Goal: Transaction & Acquisition: Purchase product/service

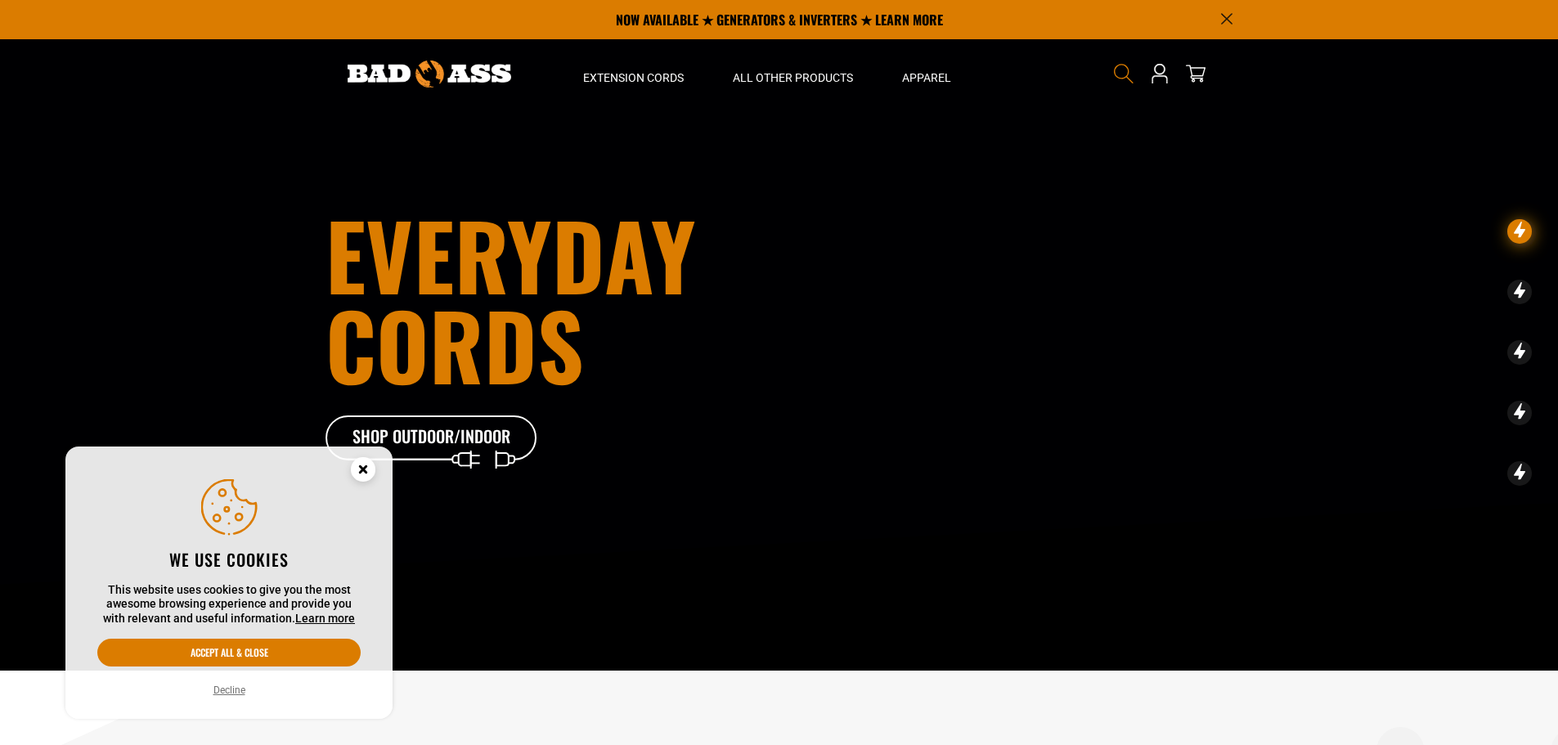
click at [1122, 67] on icon "Search" at bounding box center [1123, 73] width 21 height 21
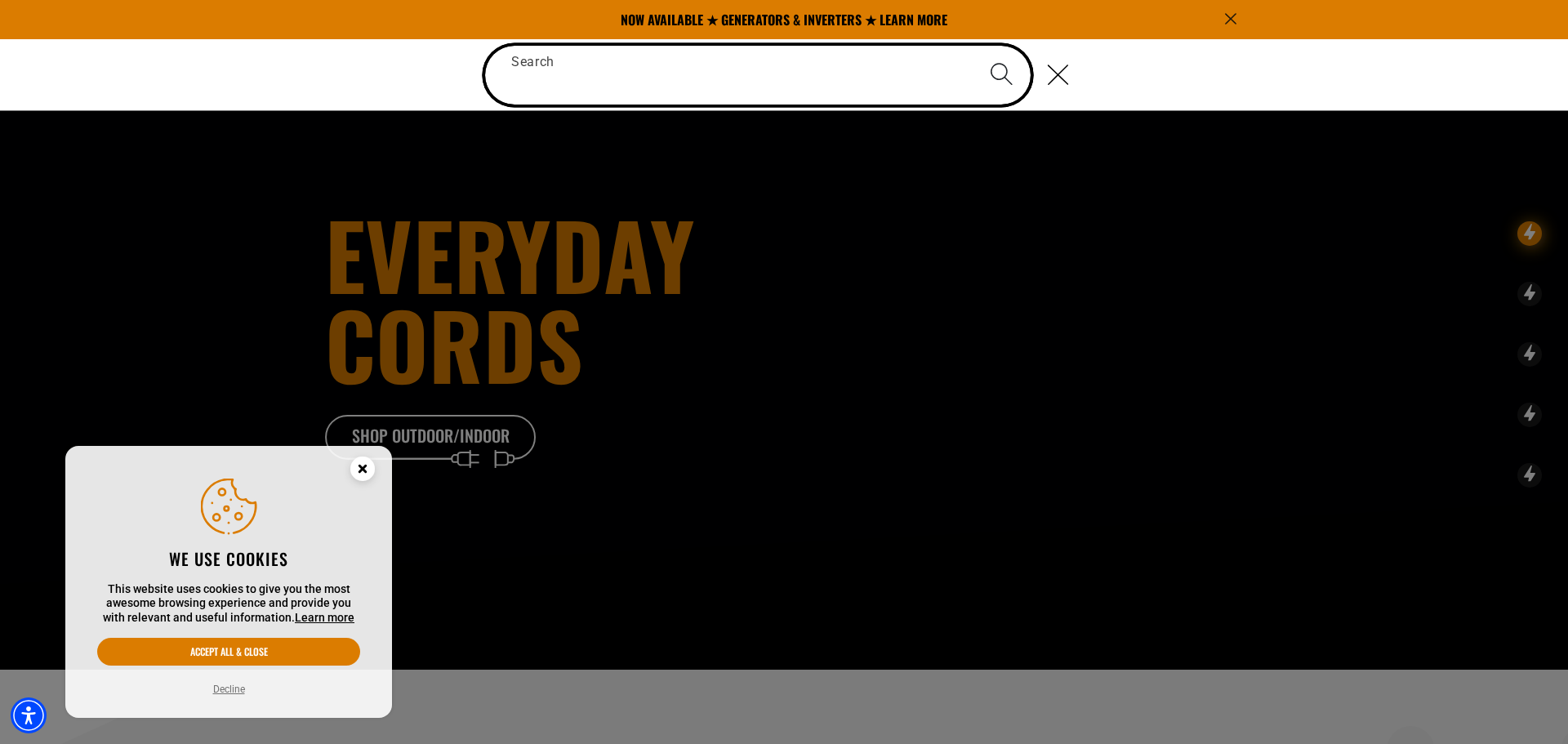
click at [790, 64] on input "Search" at bounding box center [758, 75] width 545 height 59
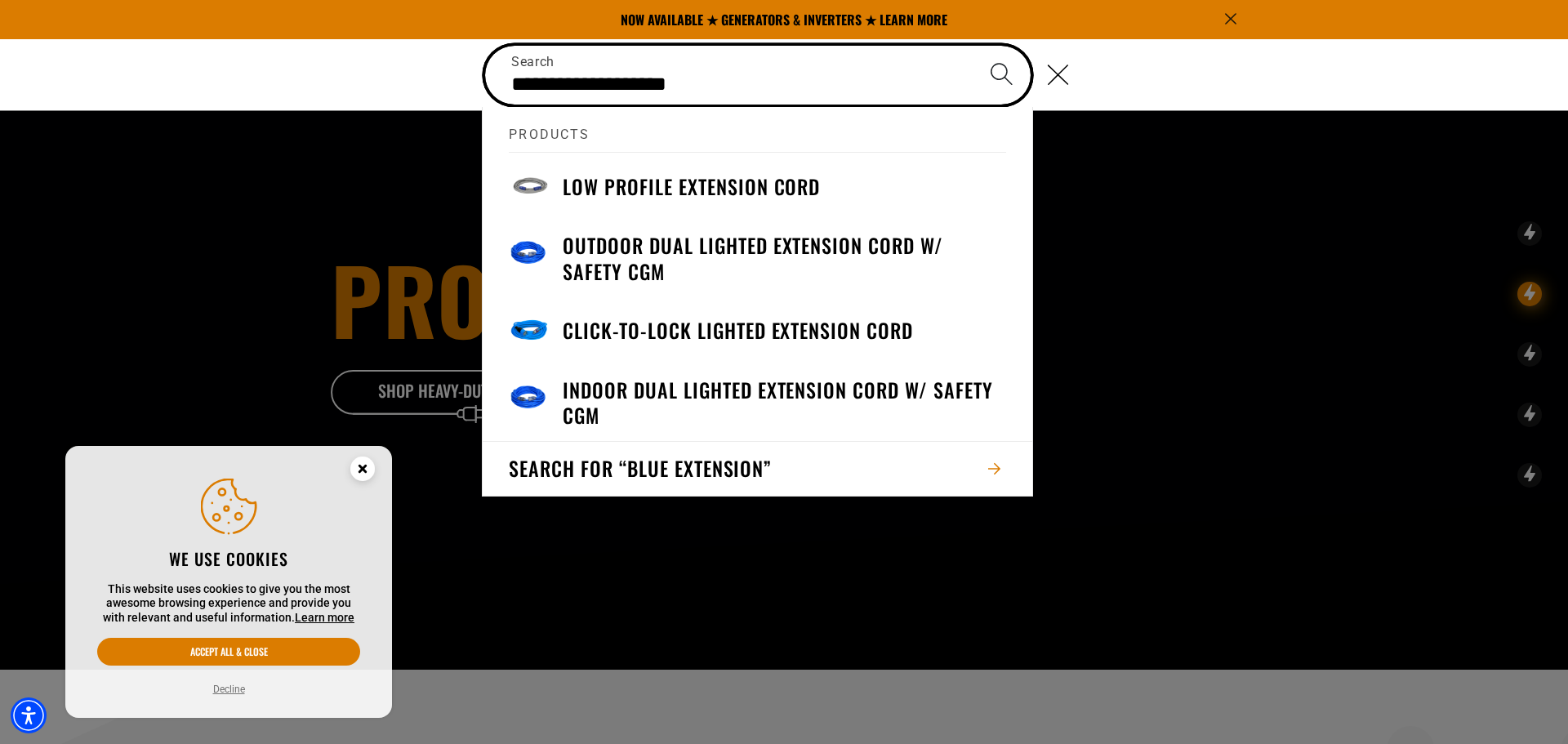
type input "**********"
click at [972, 46] on button "Search" at bounding box center [1000, 74] width 57 height 57
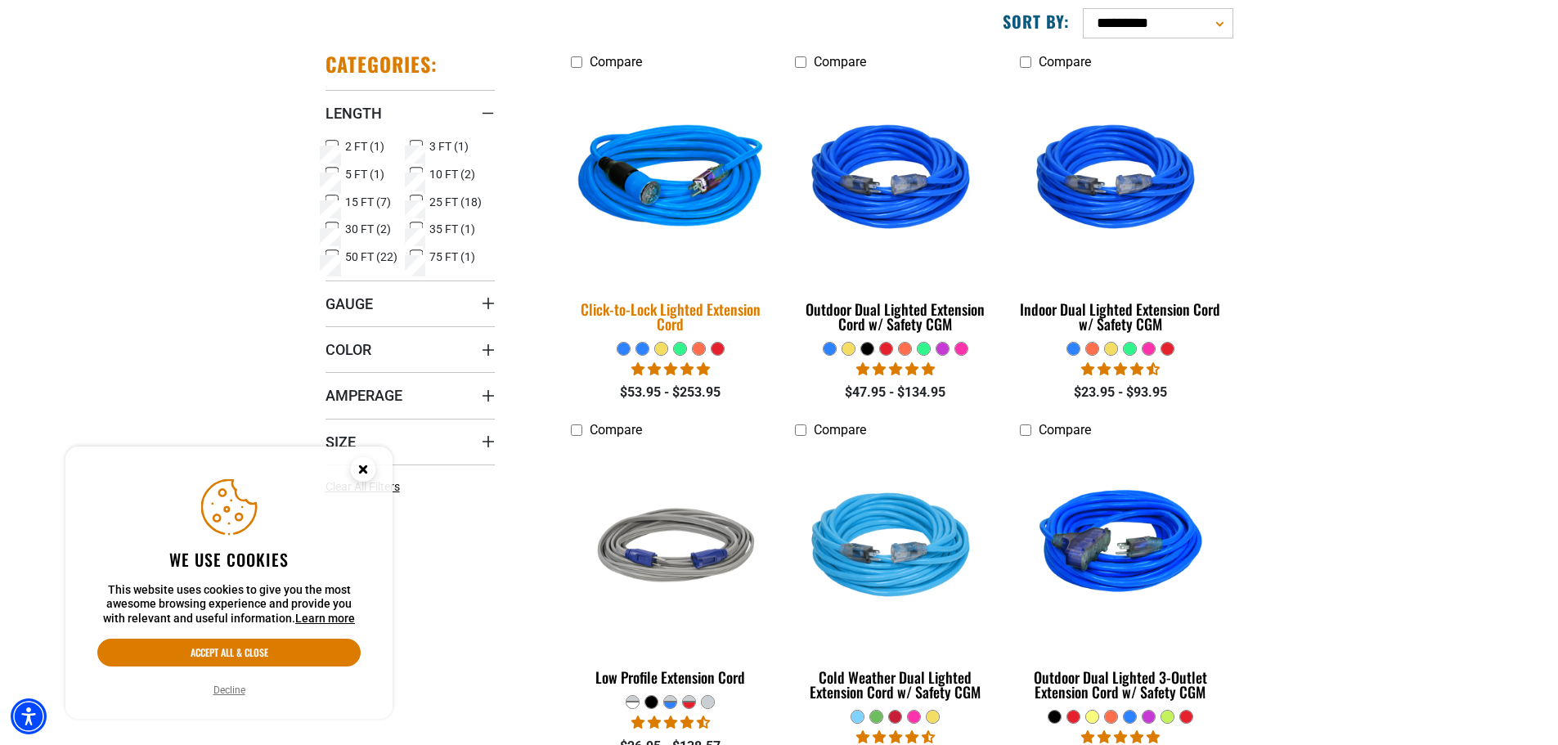
scroll to position [245, 0]
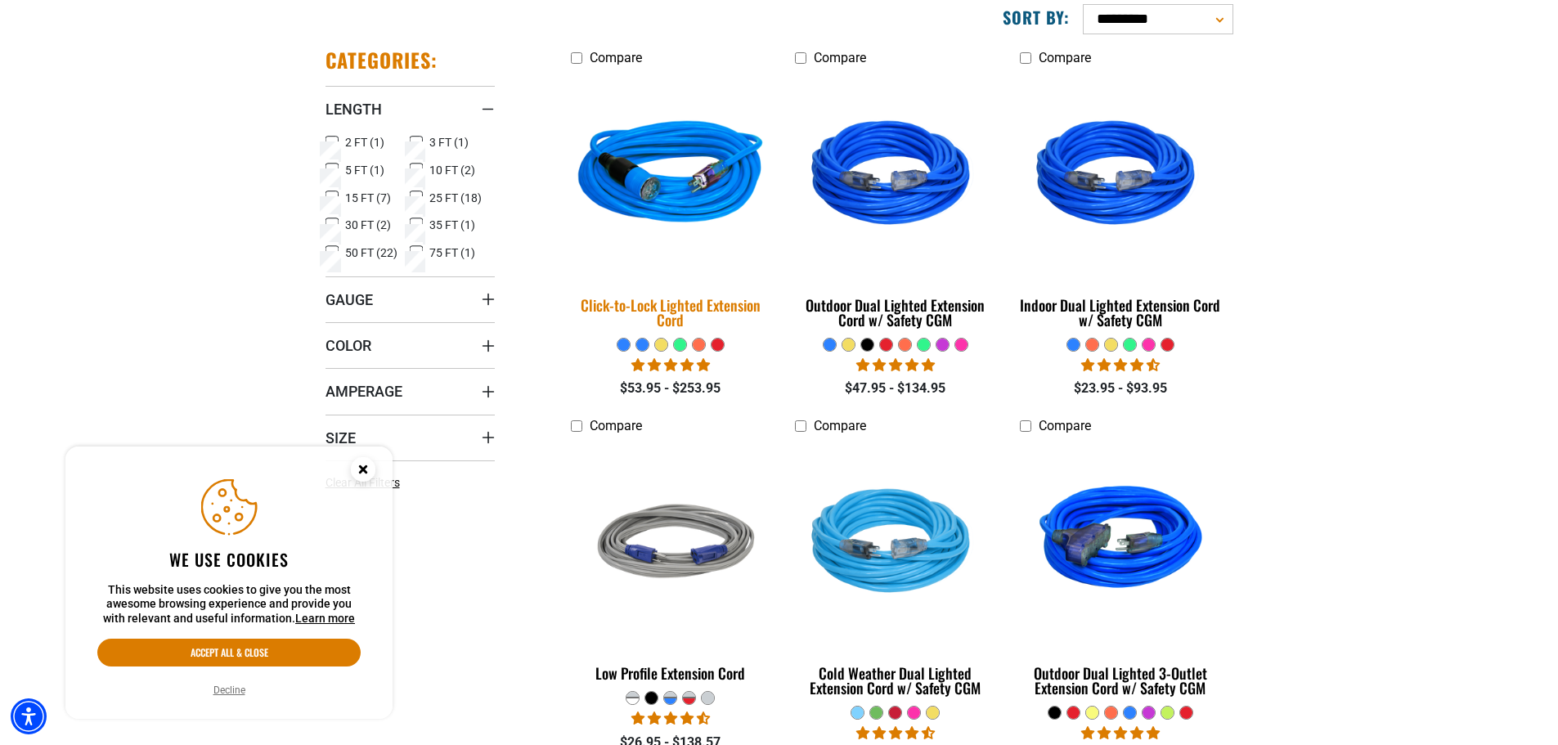
click at [648, 218] on img at bounding box center [670, 175] width 229 height 209
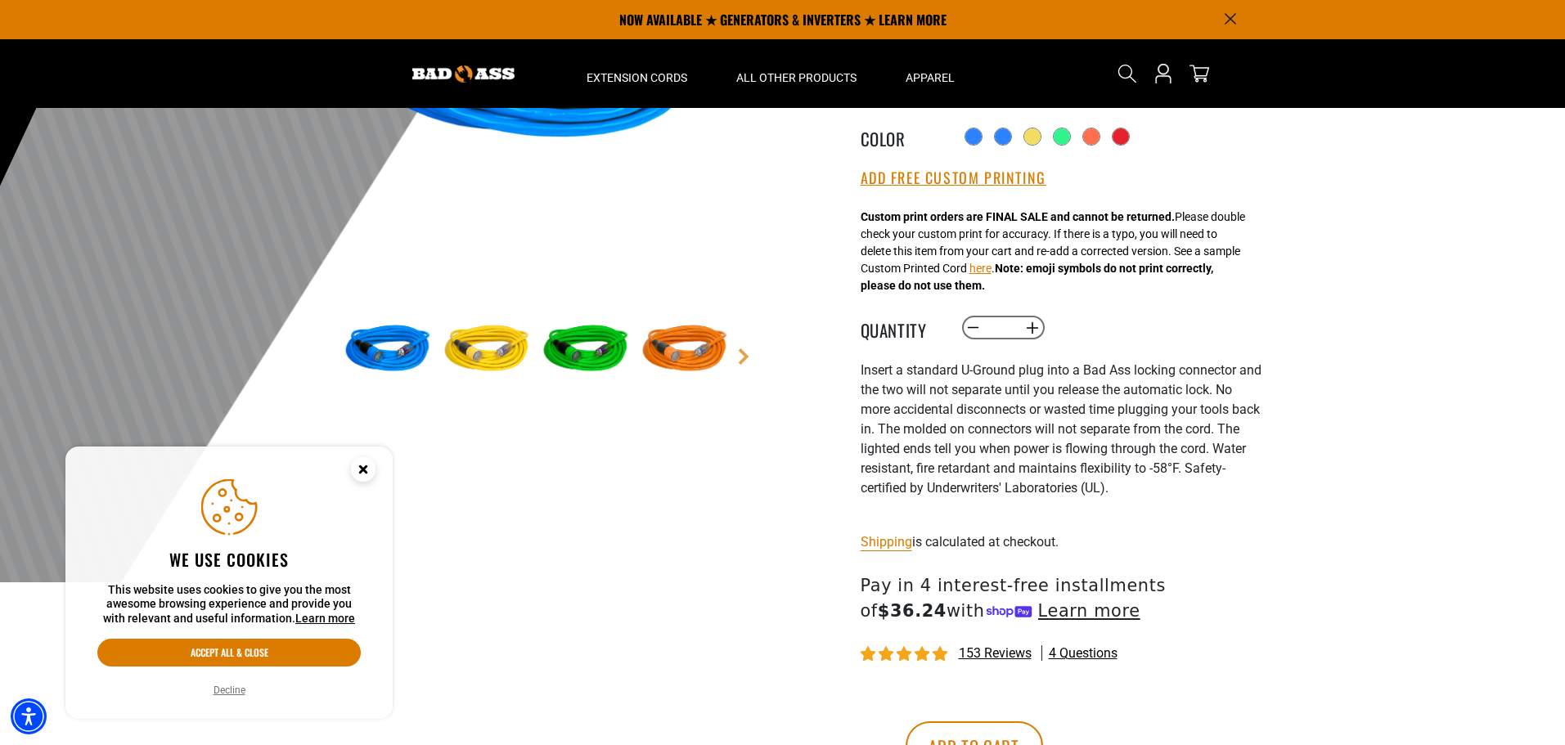
scroll to position [245, 0]
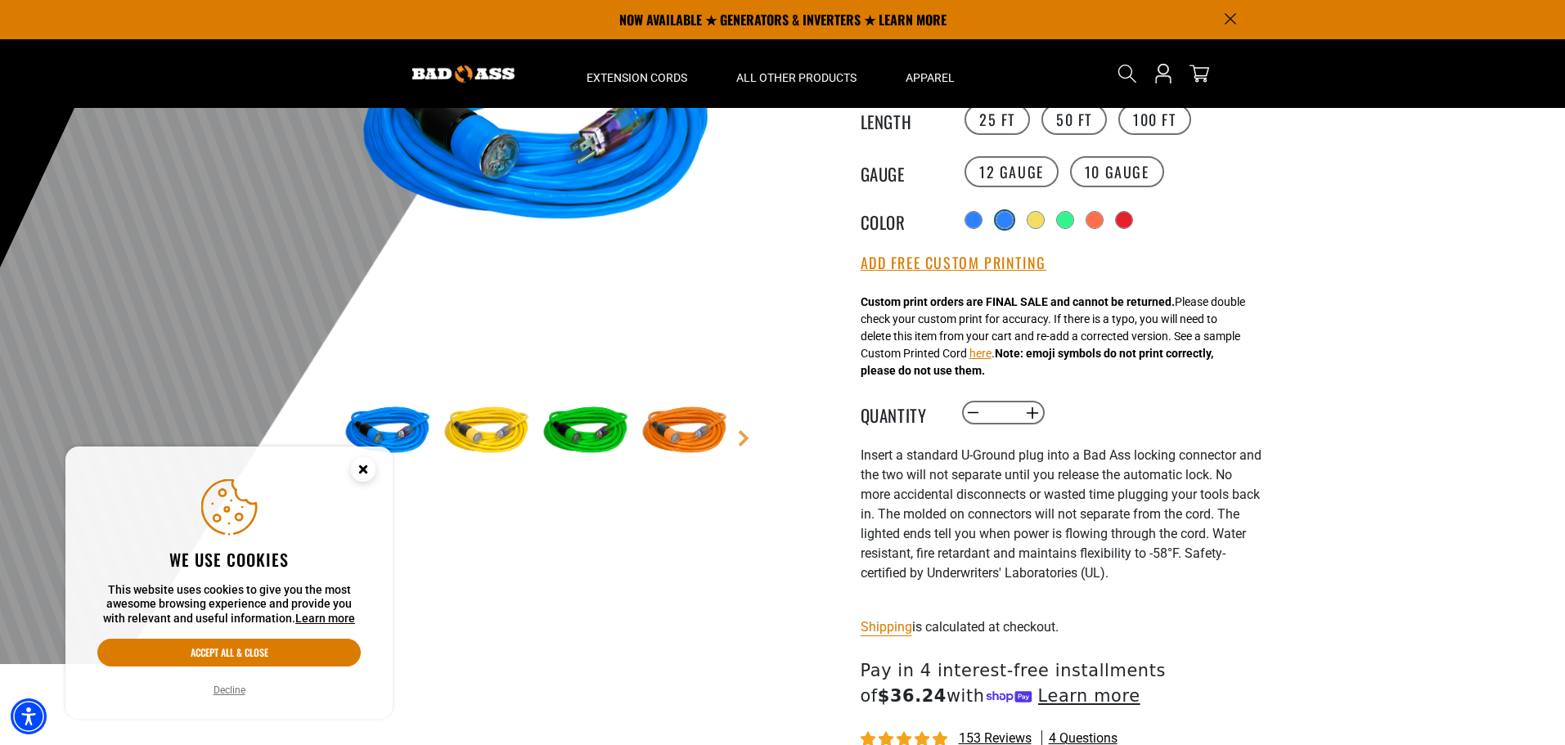
click at [1009, 214] on div at bounding box center [1004, 220] width 16 height 16
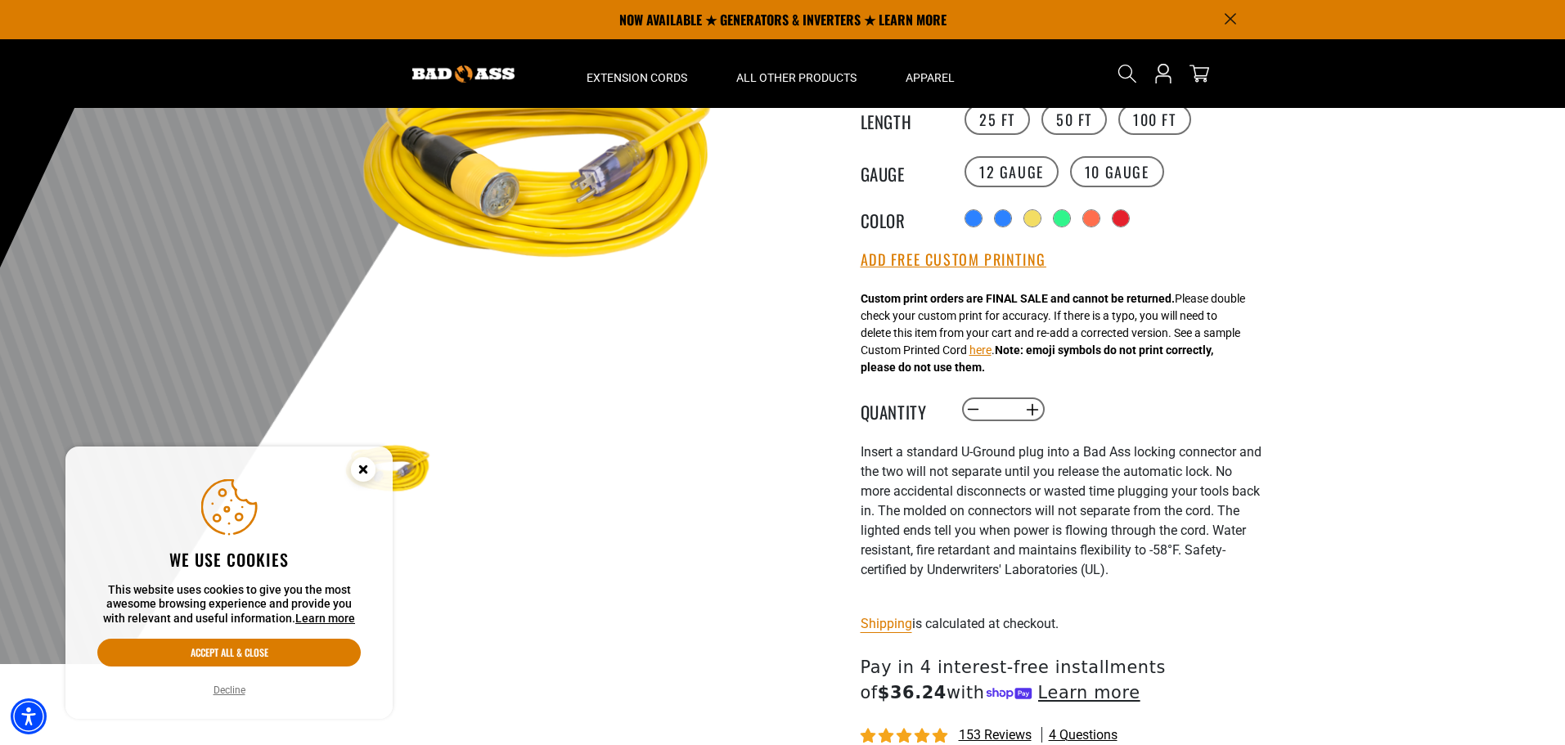
click at [964, 223] on div "Radio button Radio button Radio button Radio button Radio button Radio button" at bounding box center [1110, 218] width 301 height 26
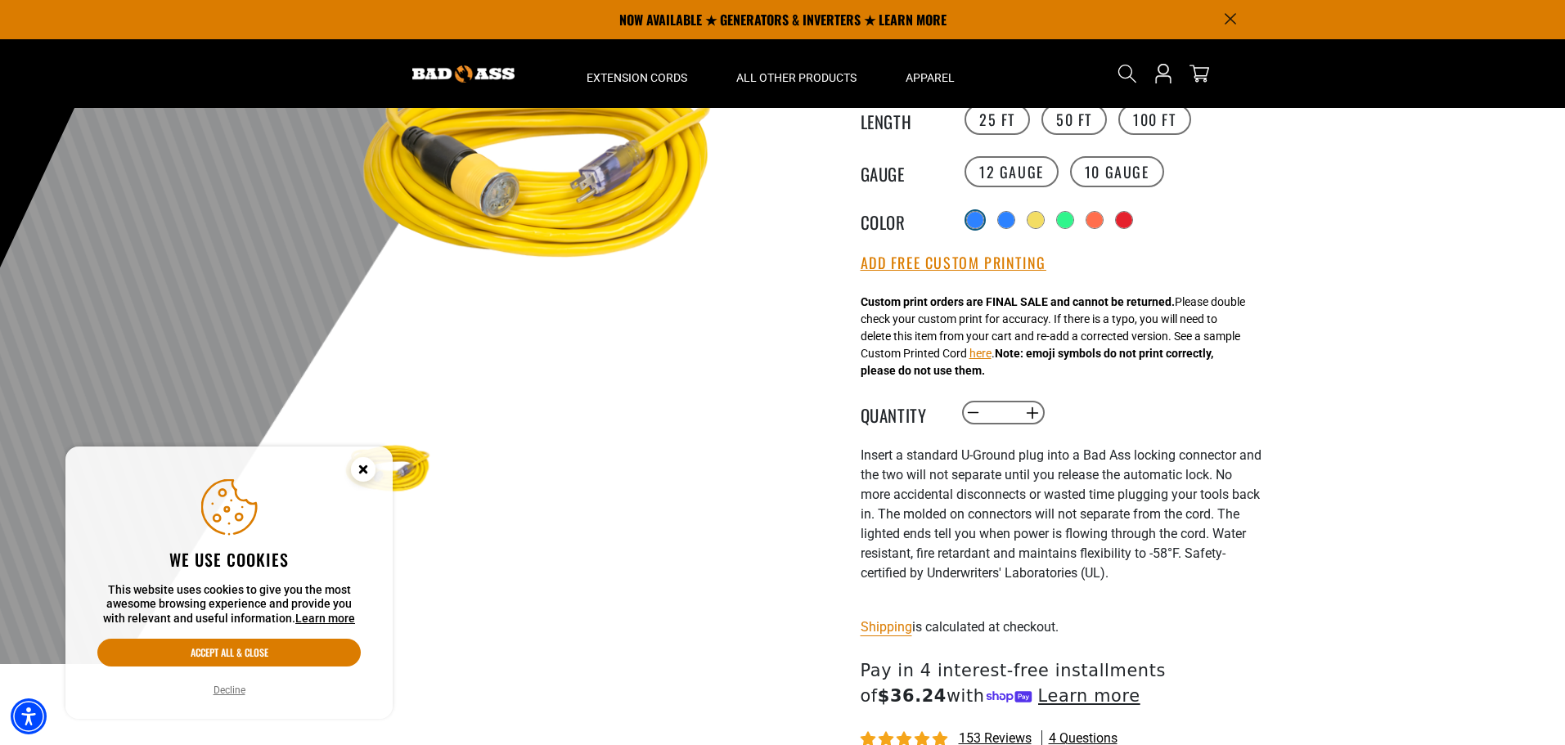
click at [972, 219] on div at bounding box center [975, 220] width 16 height 16
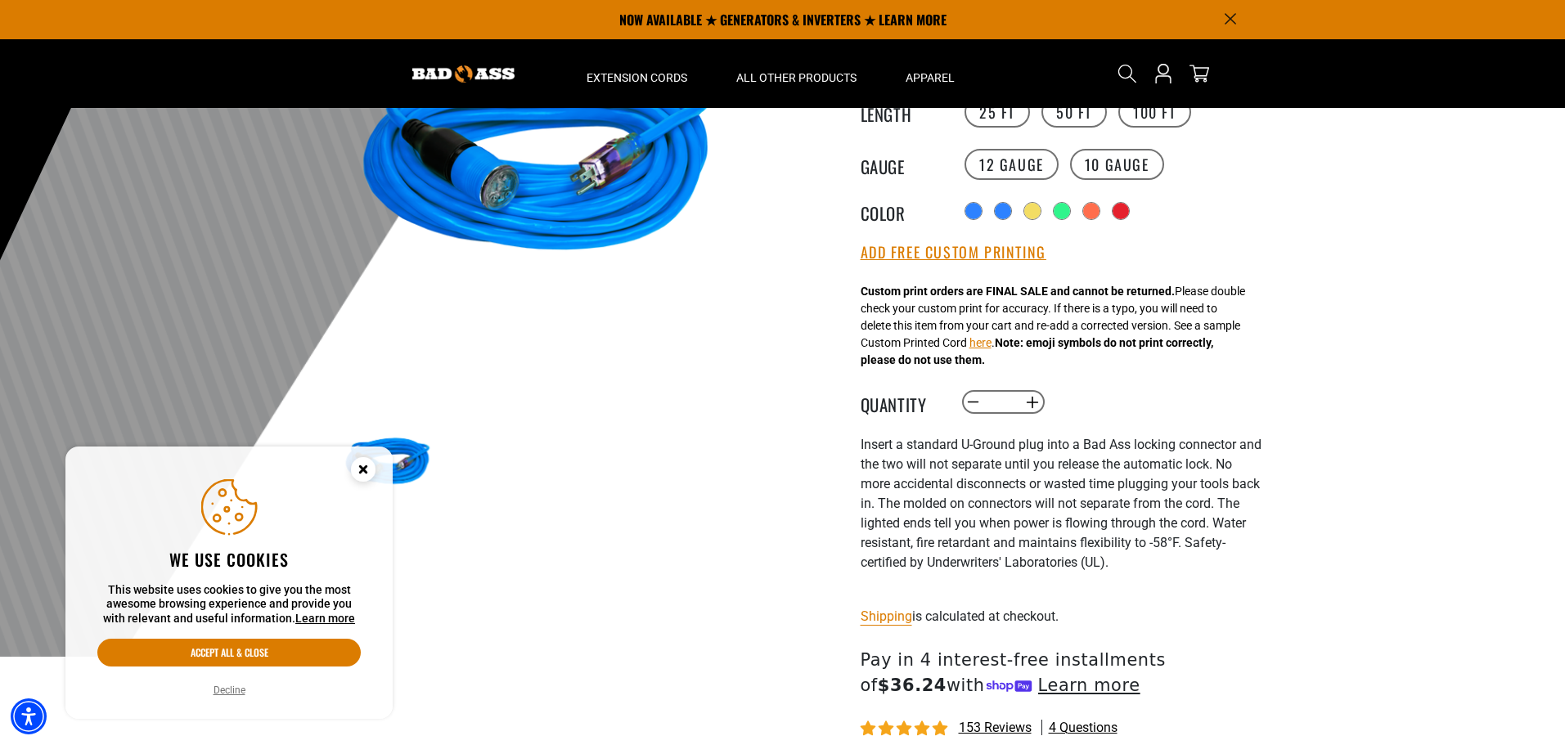
scroll to position [245, 0]
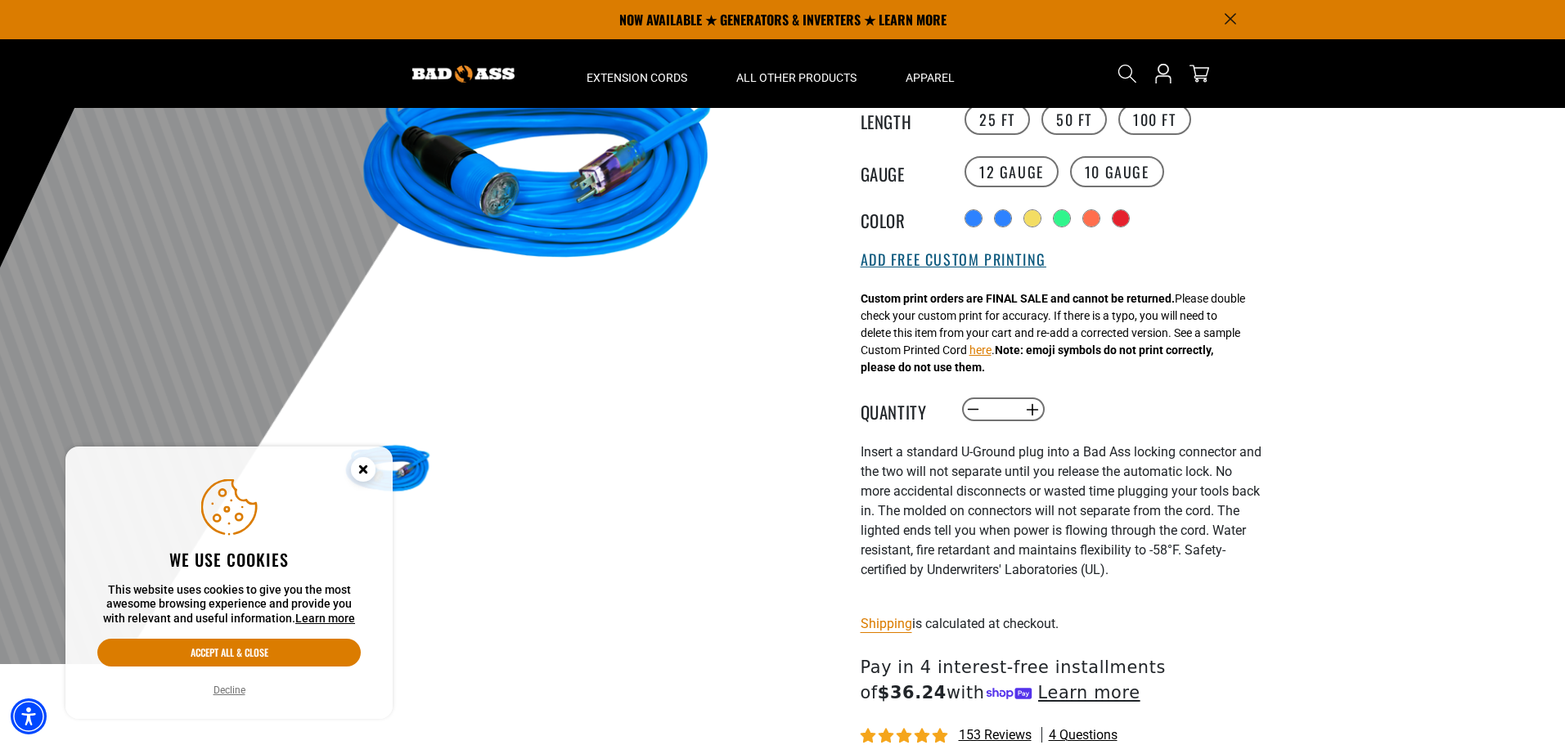
click at [993, 269] on button "Add Free Custom Printing" at bounding box center [954, 260] width 186 height 18
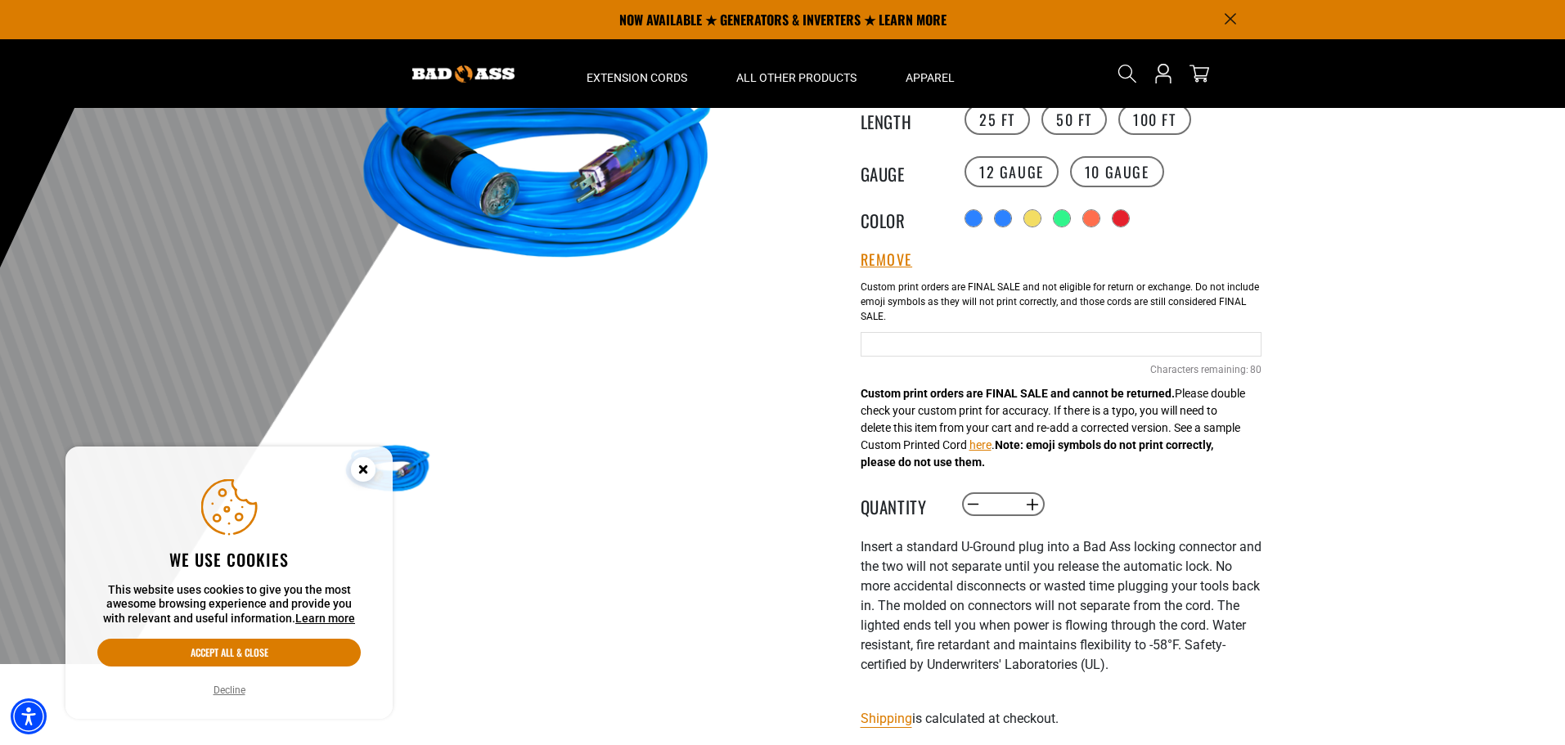
click at [1047, 347] on input "text" at bounding box center [1061, 344] width 401 height 25
type input "**********"
click at [1110, 309] on label "Blue Cables" at bounding box center [1061, 302] width 400 height 61
click at [1107, 347] on input "**********" at bounding box center [1061, 344] width 401 height 25
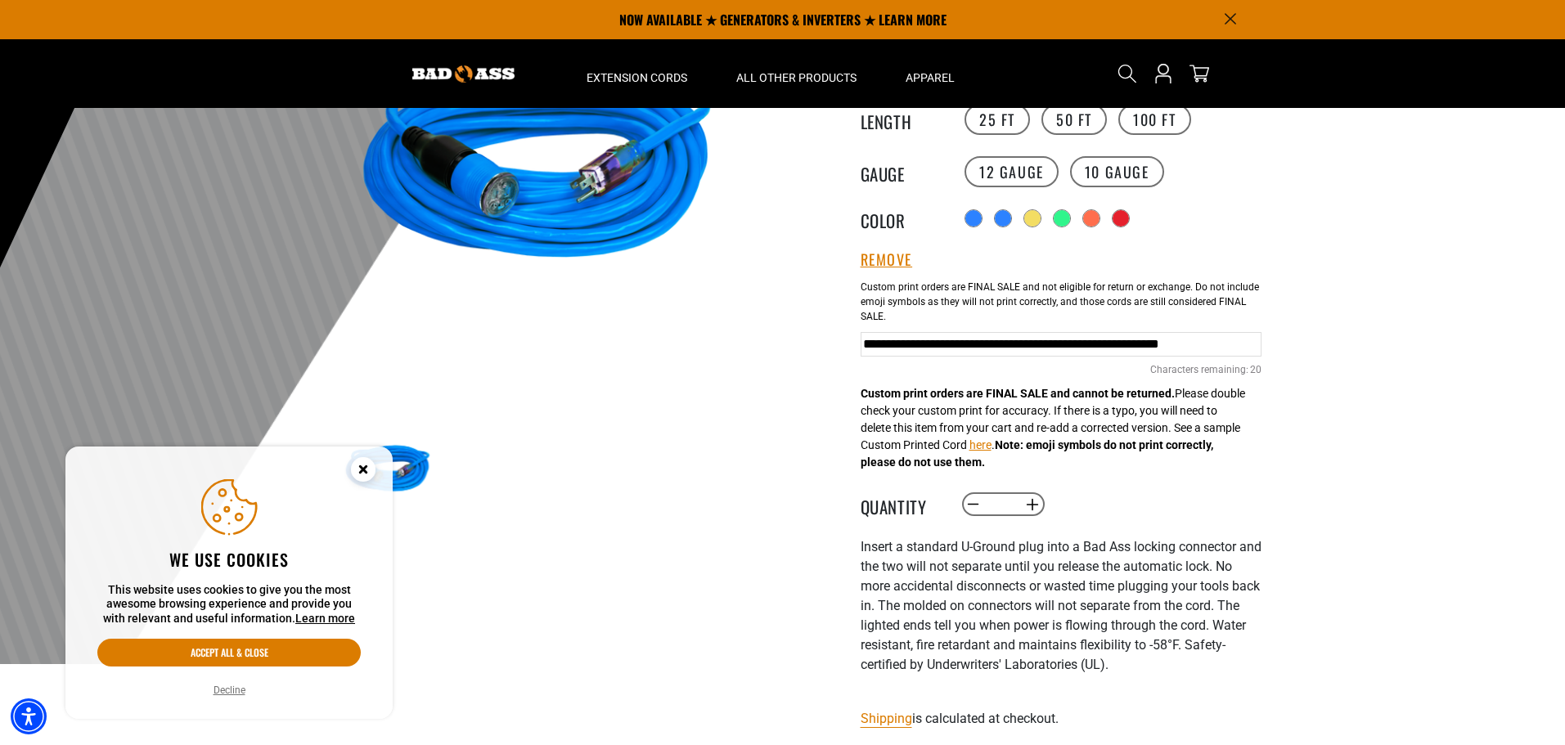
click at [1323, 360] on div at bounding box center [782, 264] width 1565 height 802
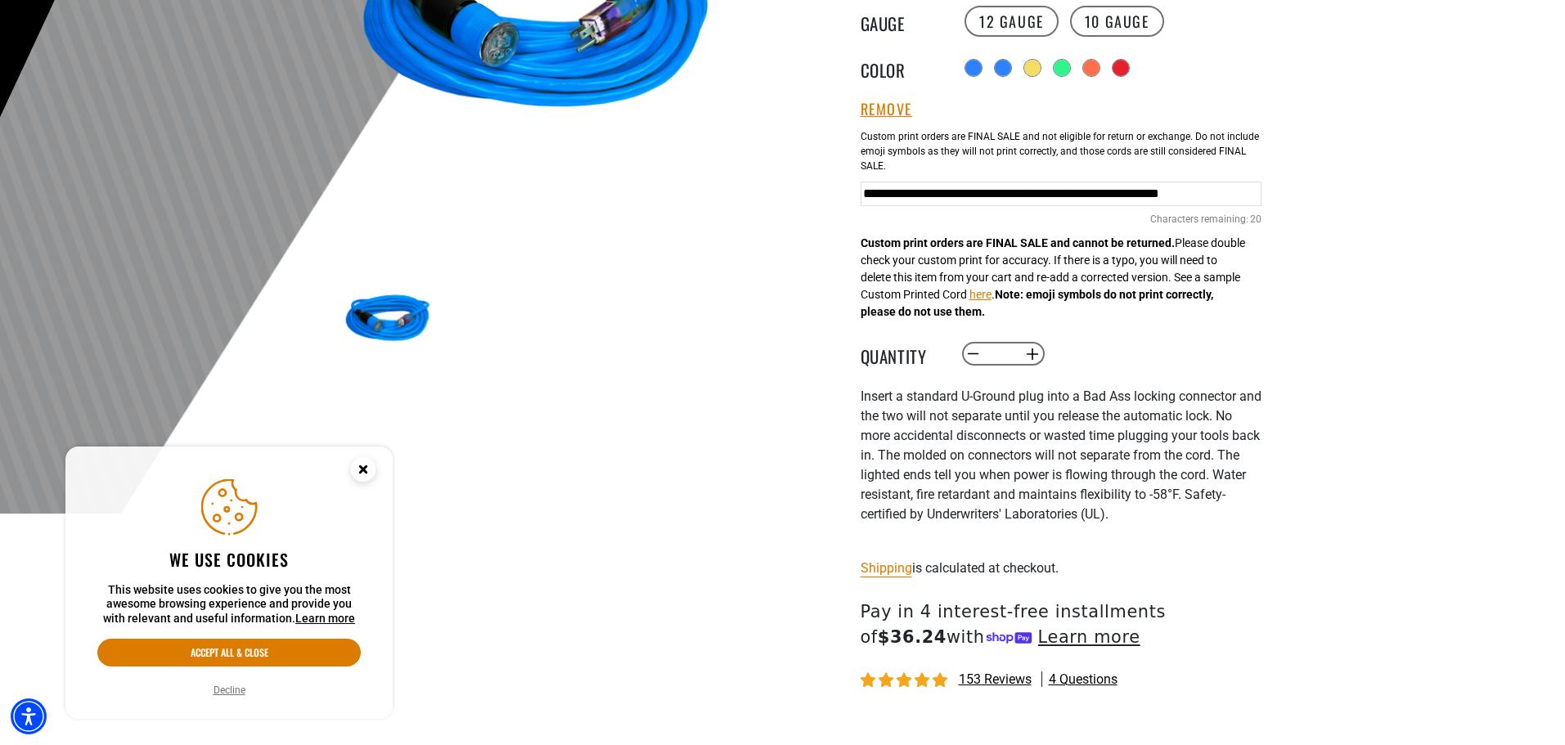
scroll to position [409, 0]
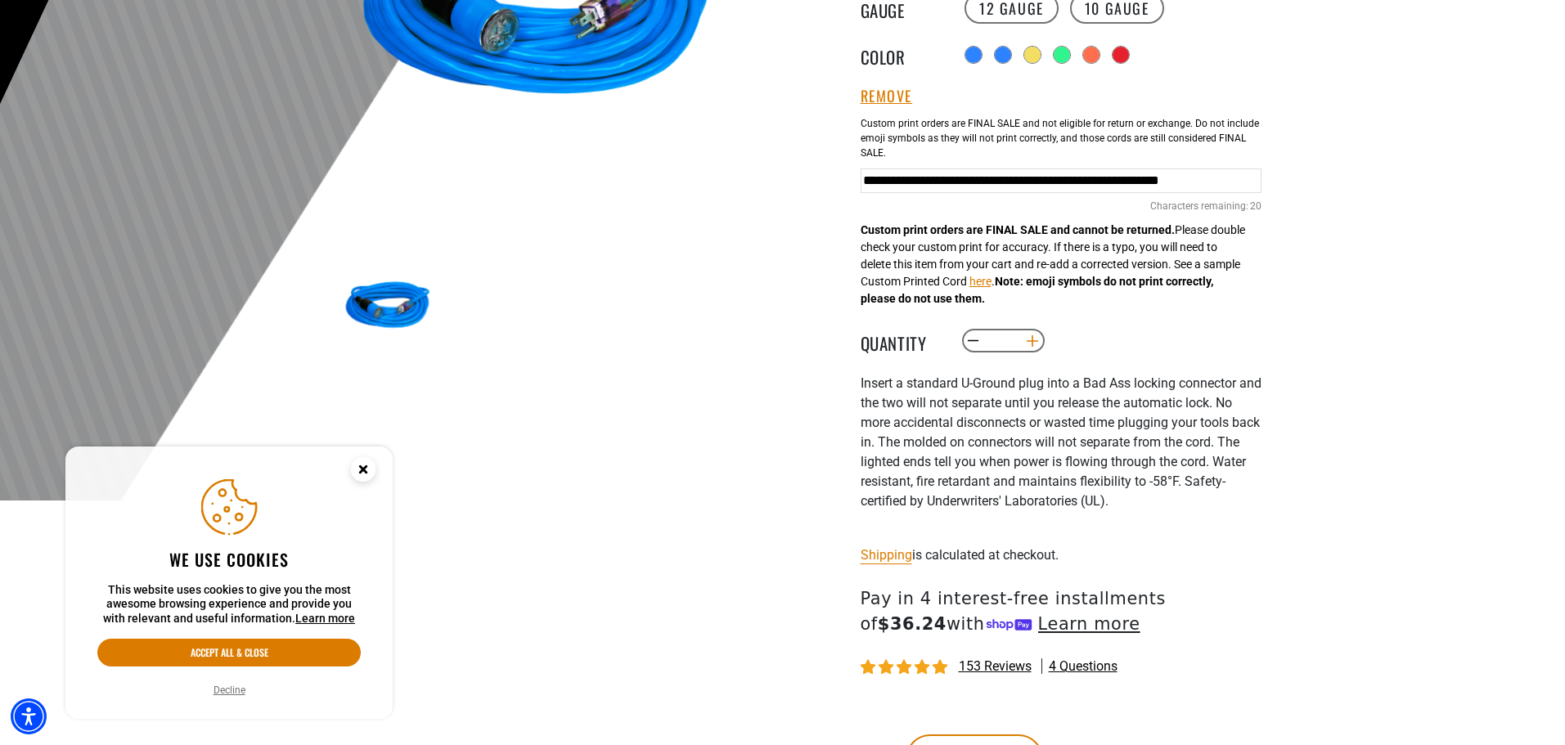
click at [1029, 345] on button "Increase quantity for Click-to-Lock Lighted Extension Cord" at bounding box center [1031, 341] width 25 height 28
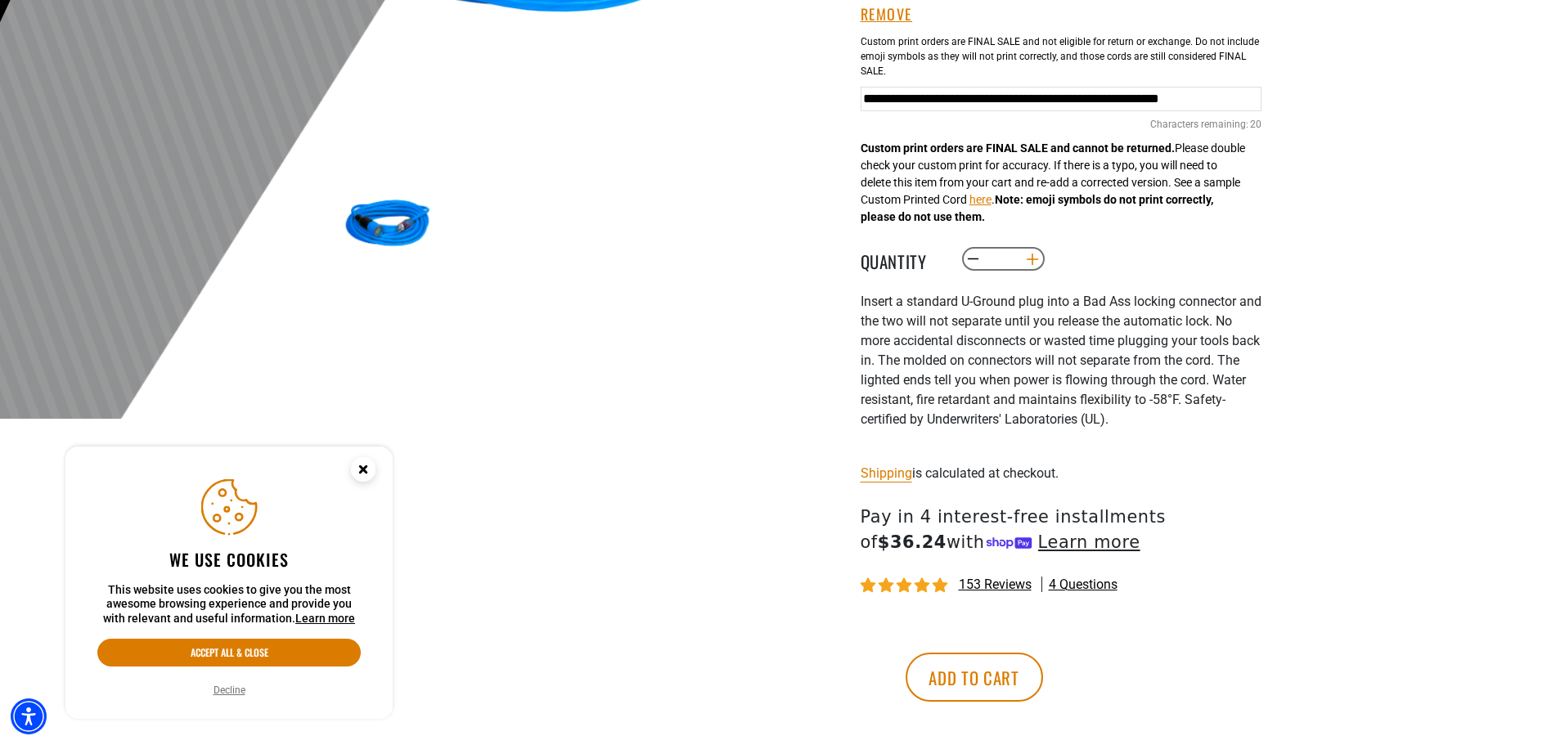
click at [1021, 254] on button "Increase quantity for Click-to-Lock Lighted Extension Cord" at bounding box center [1031, 259] width 25 height 28
click at [1126, 255] on div "Decrease quantity for Click-to-Lock Lighted Extension Cord * Increase quantity …" at bounding box center [1127, 259] width 334 height 28
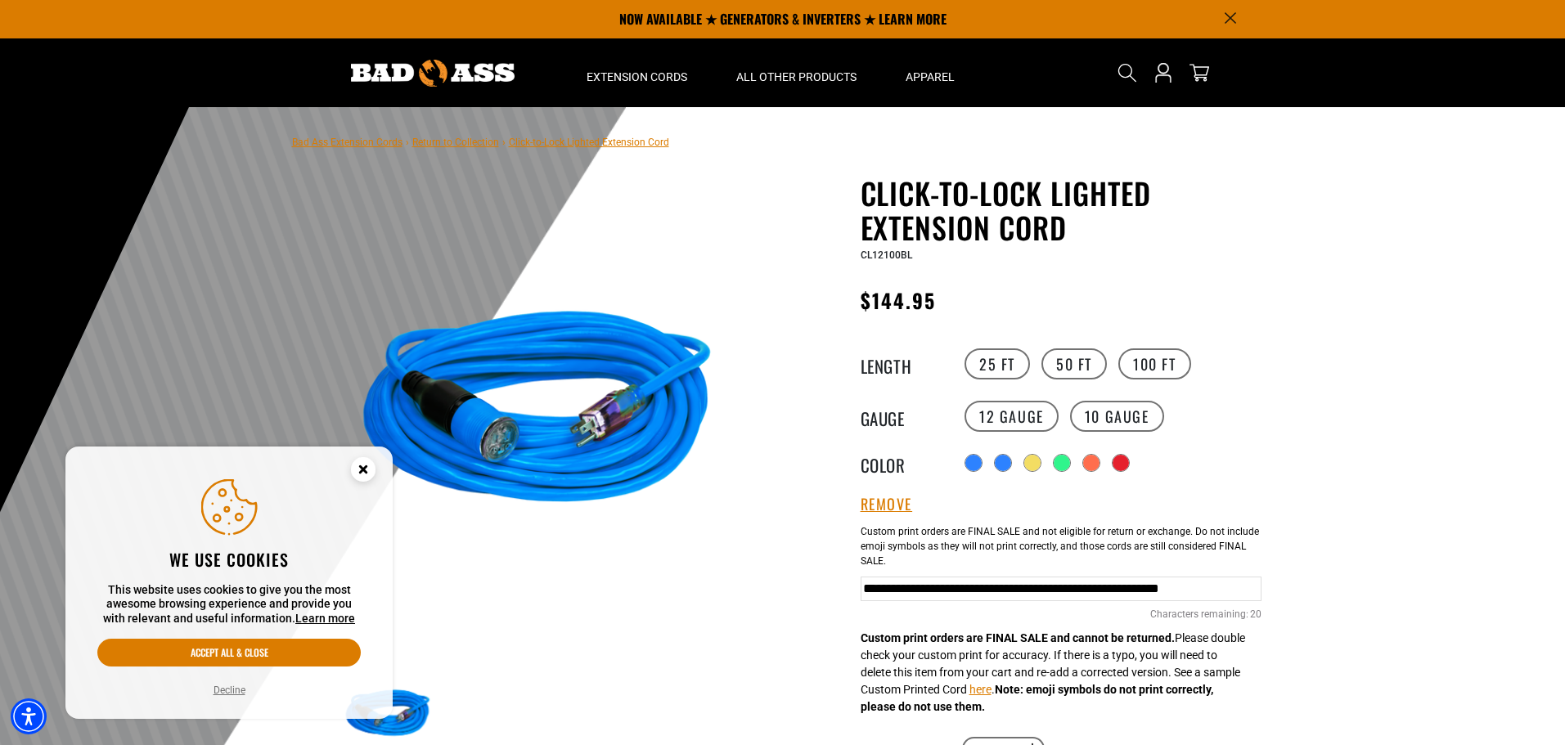
scroll to position [0, 0]
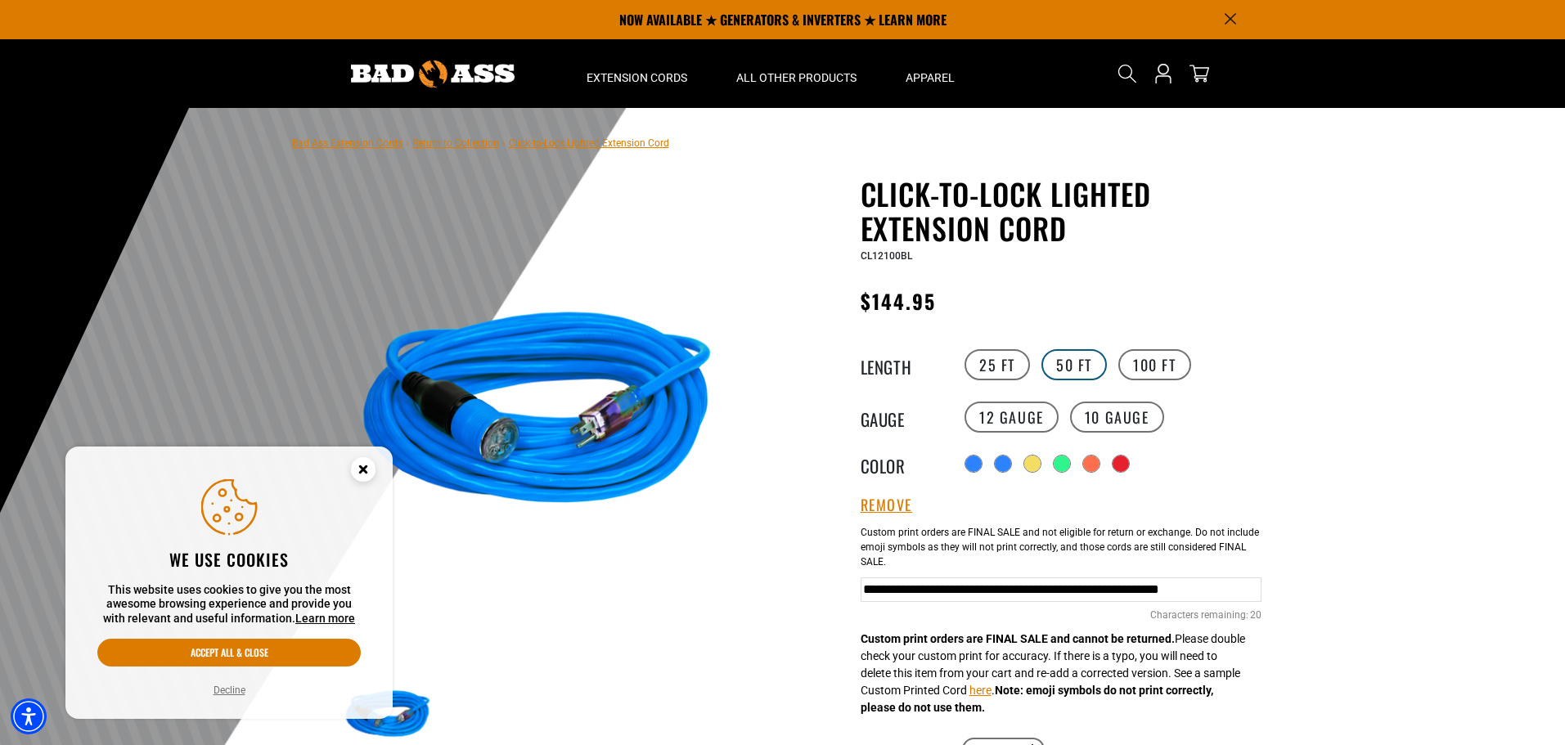
click at [1088, 357] on label "50 FT" at bounding box center [1073, 364] width 65 height 31
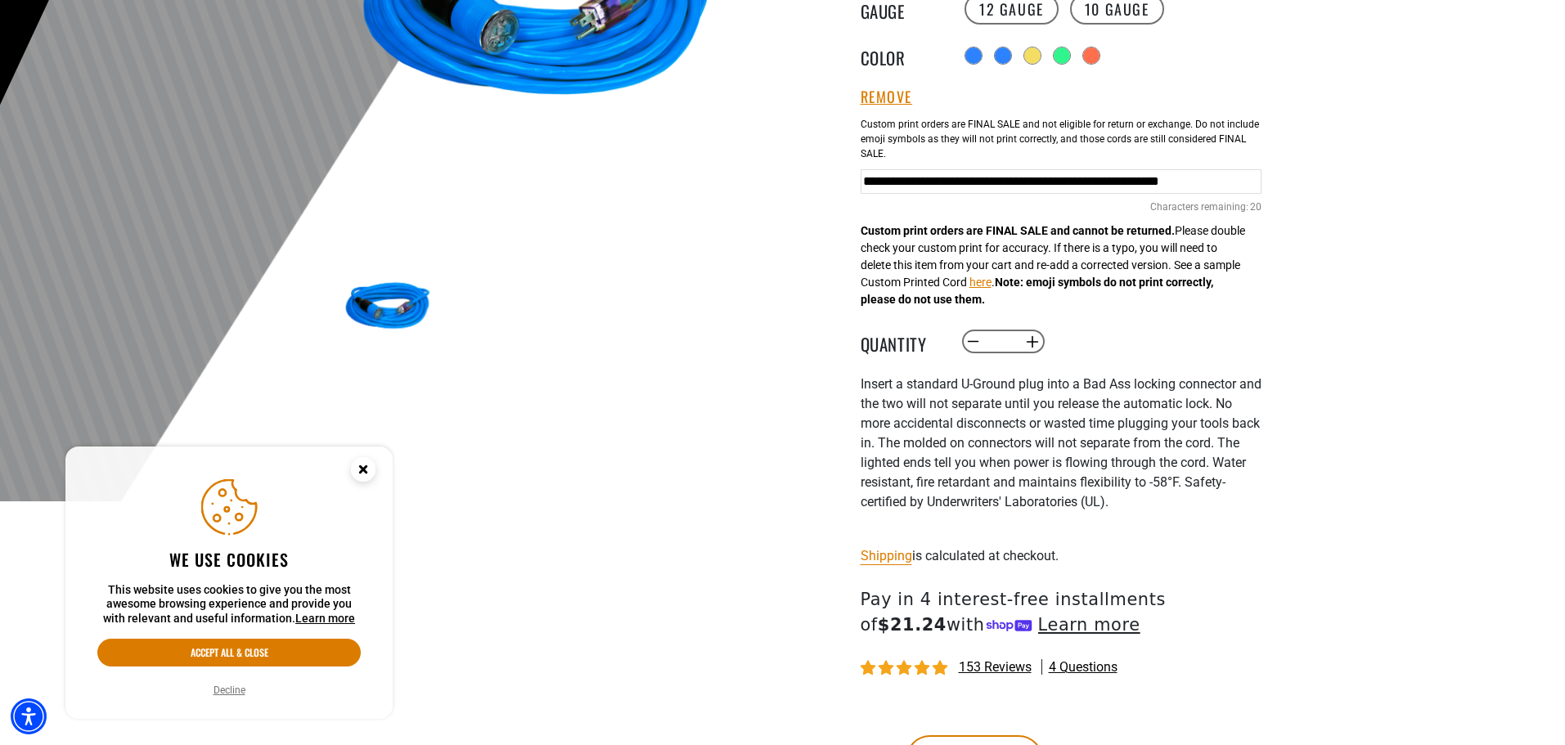
scroll to position [409, 0]
click at [967, 344] on button "Decrease quantity for Click-to-Lock Lighted Extension Cord" at bounding box center [972, 341] width 25 height 28
type input "*"
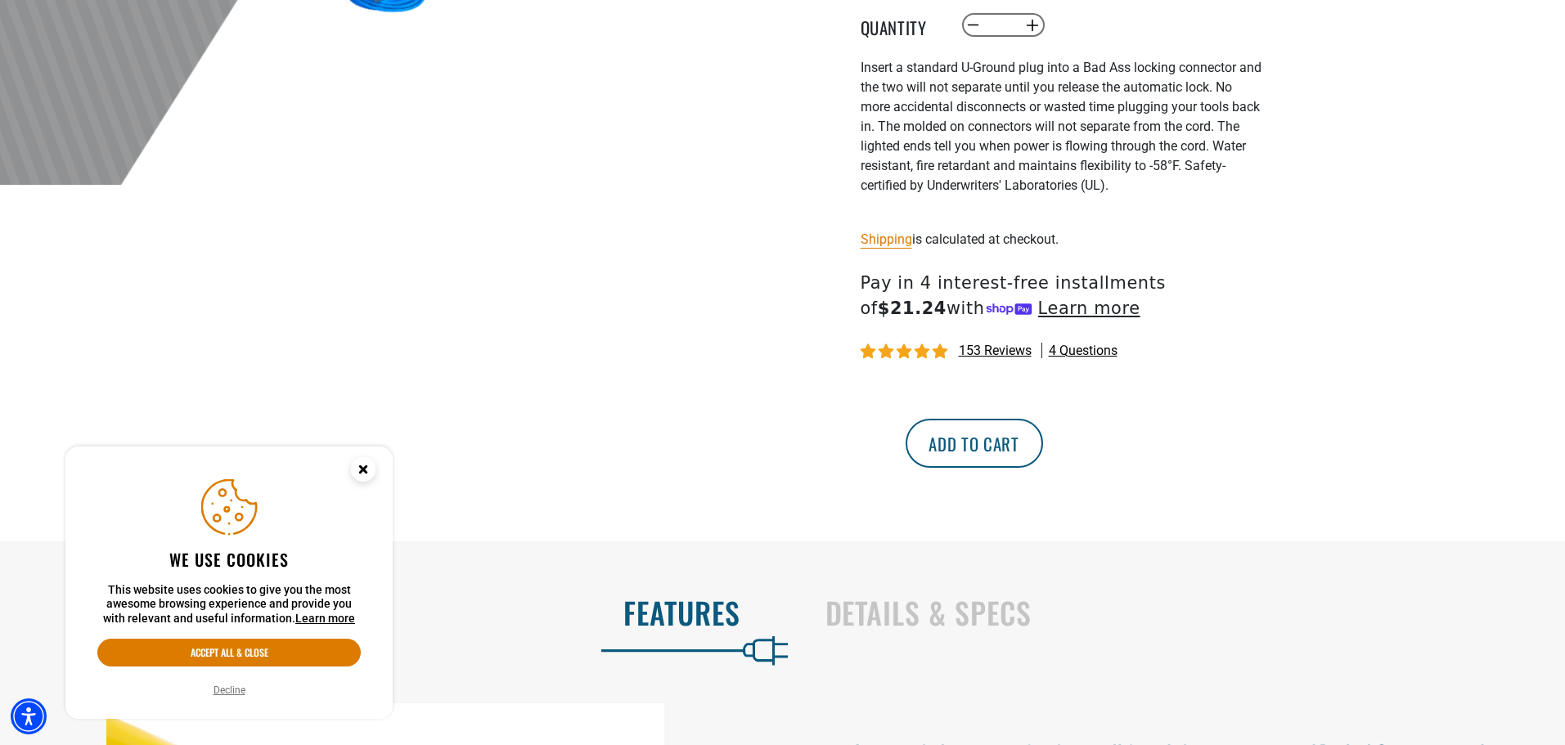
scroll to position [736, 0]
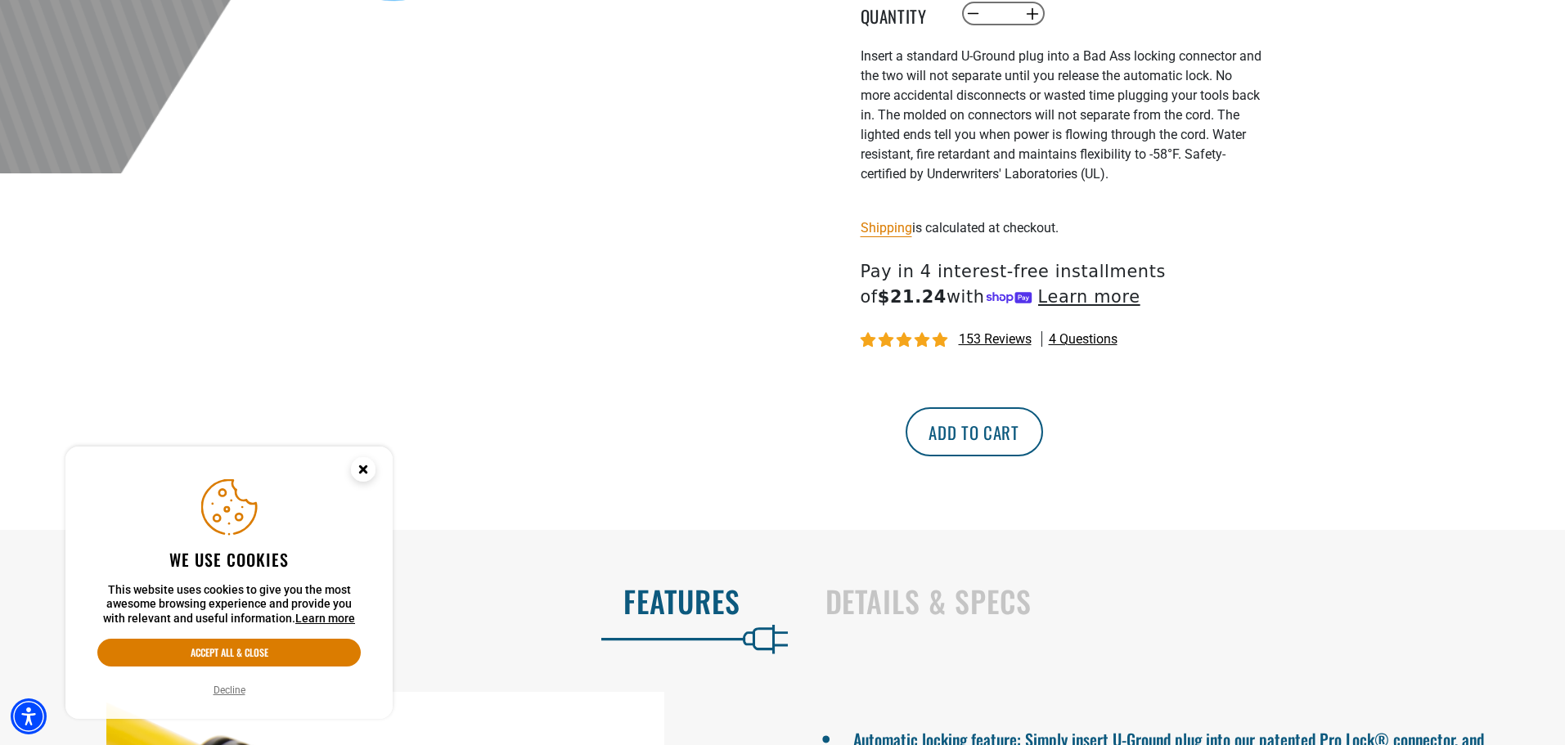
click at [1043, 445] on button "Add to cart" at bounding box center [974, 431] width 137 height 49
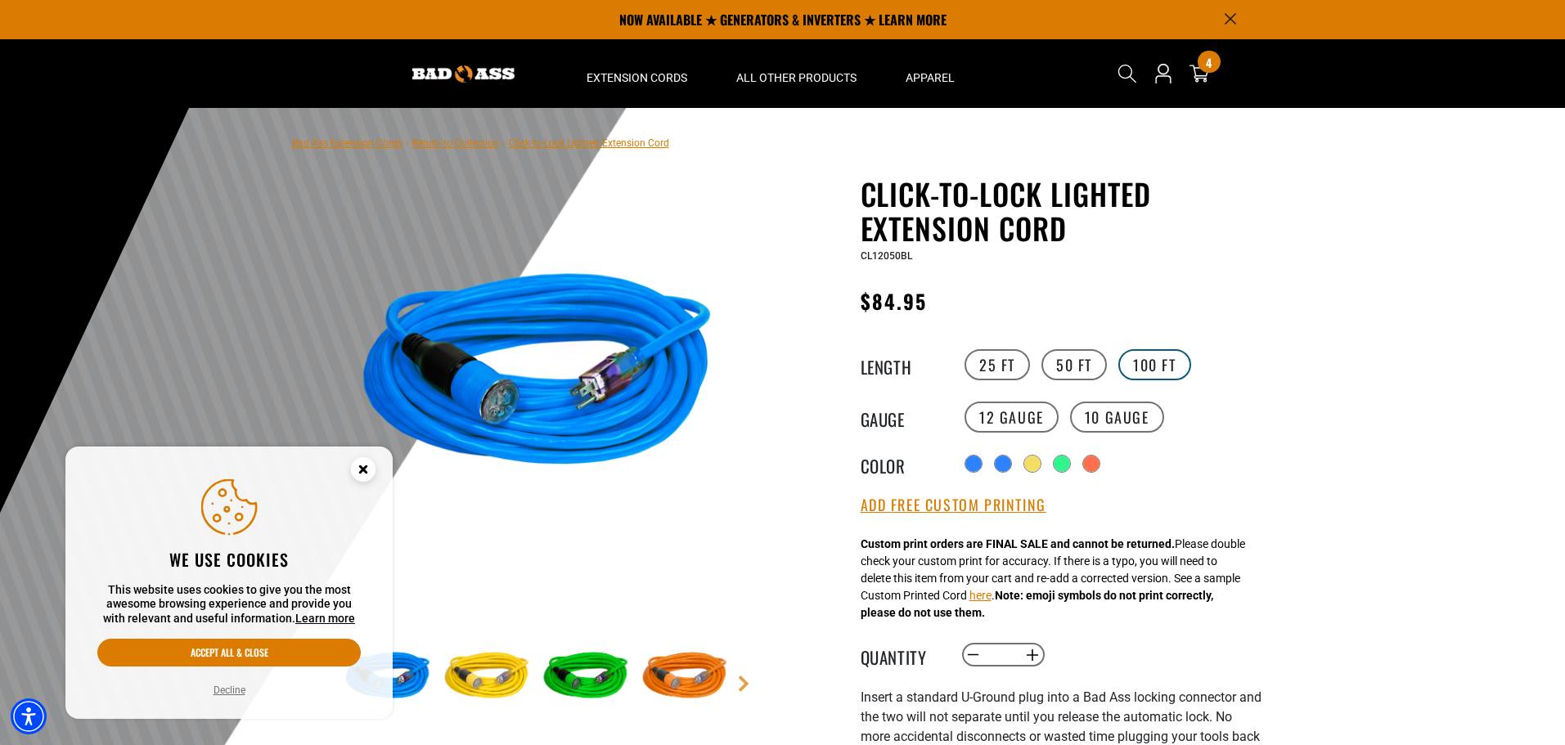
click at [1178, 362] on label "100 FT" at bounding box center [1154, 364] width 73 height 31
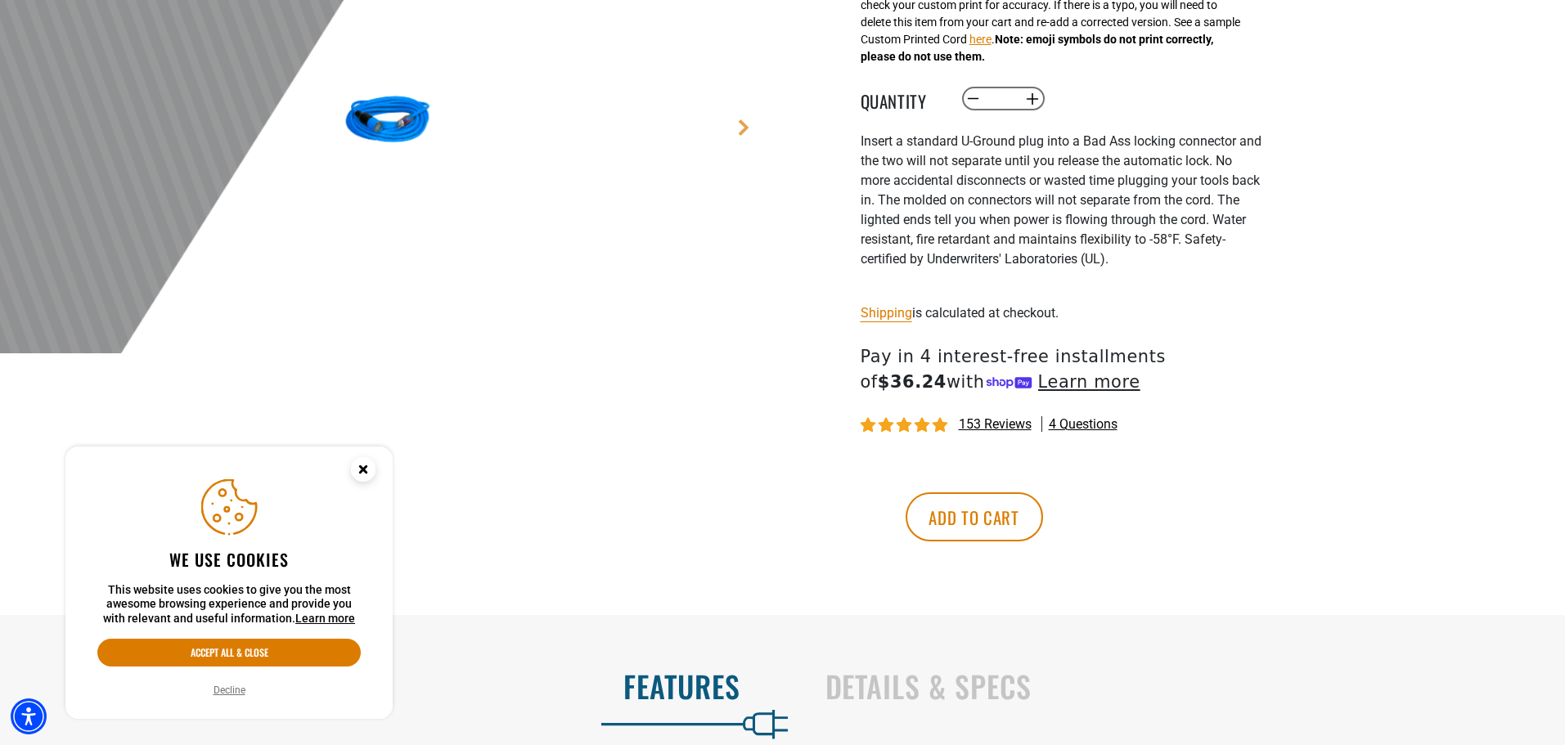
scroll to position [573, 0]
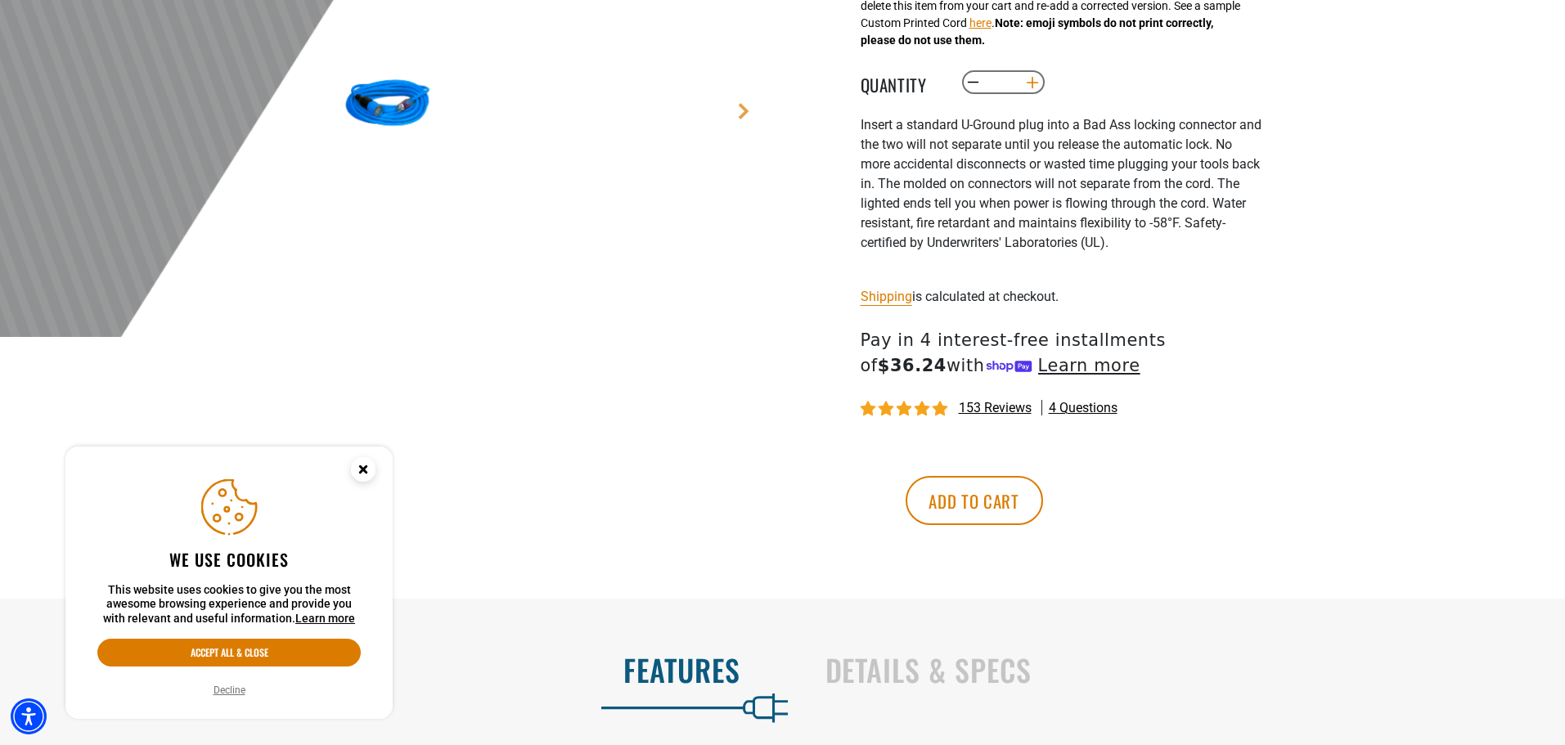
click at [1027, 81] on button "Increase quantity for Click-to-Lock Lighted Extension Cord" at bounding box center [1031, 83] width 25 height 28
type input "*"
click at [1043, 496] on button "Add to cart" at bounding box center [974, 500] width 137 height 49
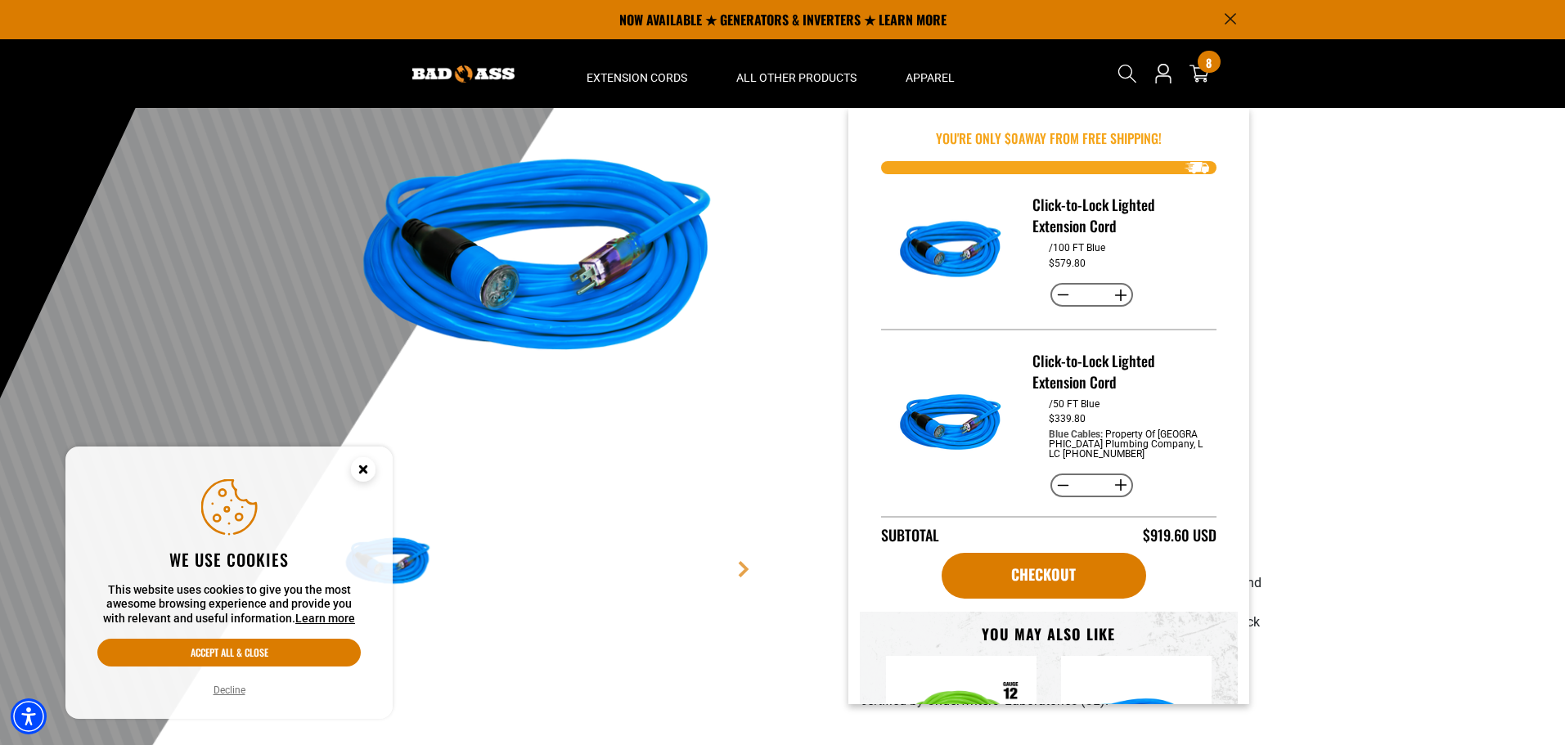
scroll to position [82, 0]
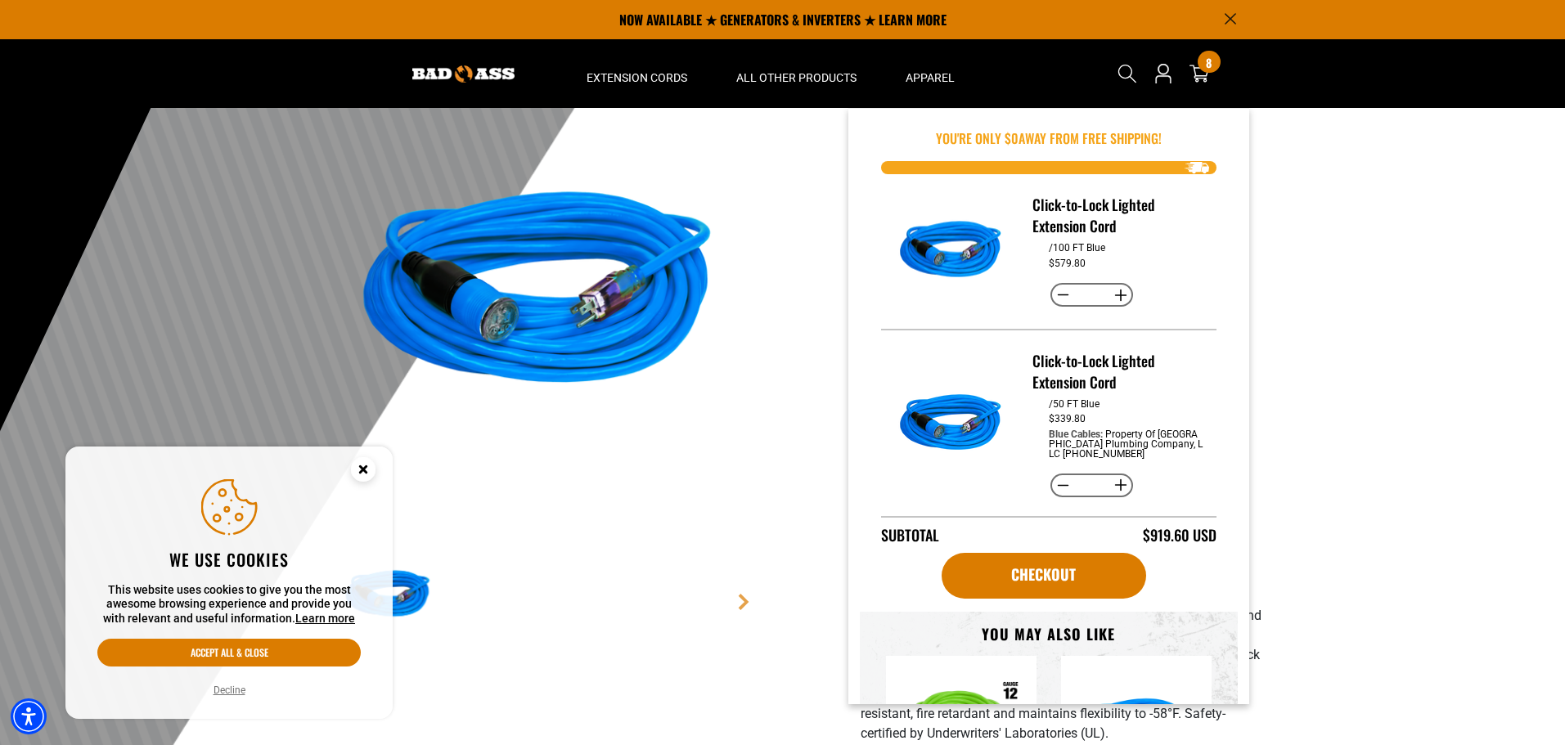
click at [1074, 222] on h3 "Click-to-Lock Lighted Extension Cord" at bounding box center [1117, 215] width 171 height 43
click at [972, 250] on img "Item added to your cart" at bounding box center [950, 251] width 115 height 115
click at [1054, 294] on button "Decrease quantity for Click-to-Lock Lighted Extension Cord" at bounding box center [1062, 295] width 25 height 28
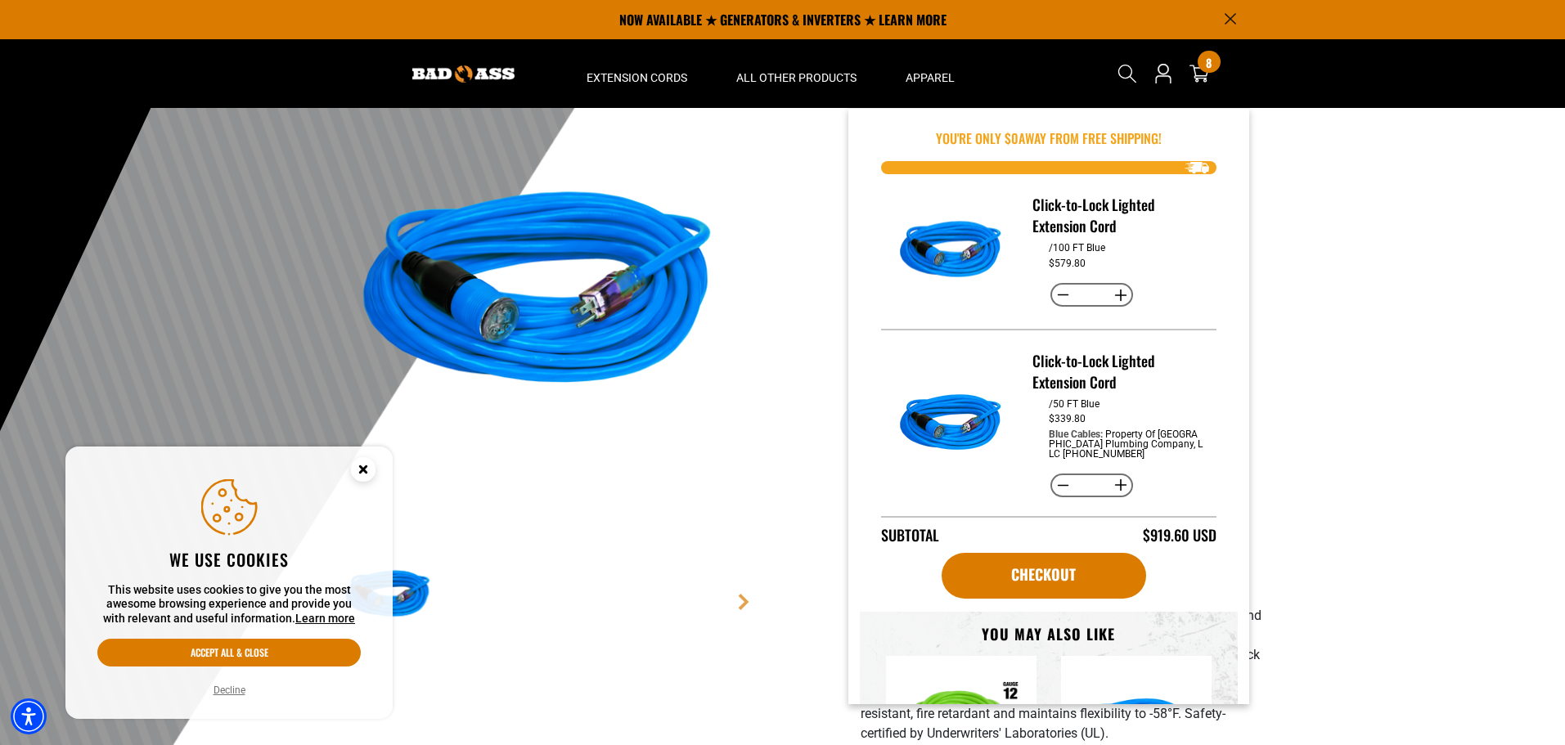
click at [1054, 294] on button "Decrease quantity for Click-to-Lock Lighted Extension Cord" at bounding box center [1062, 295] width 25 height 28
type input "*"
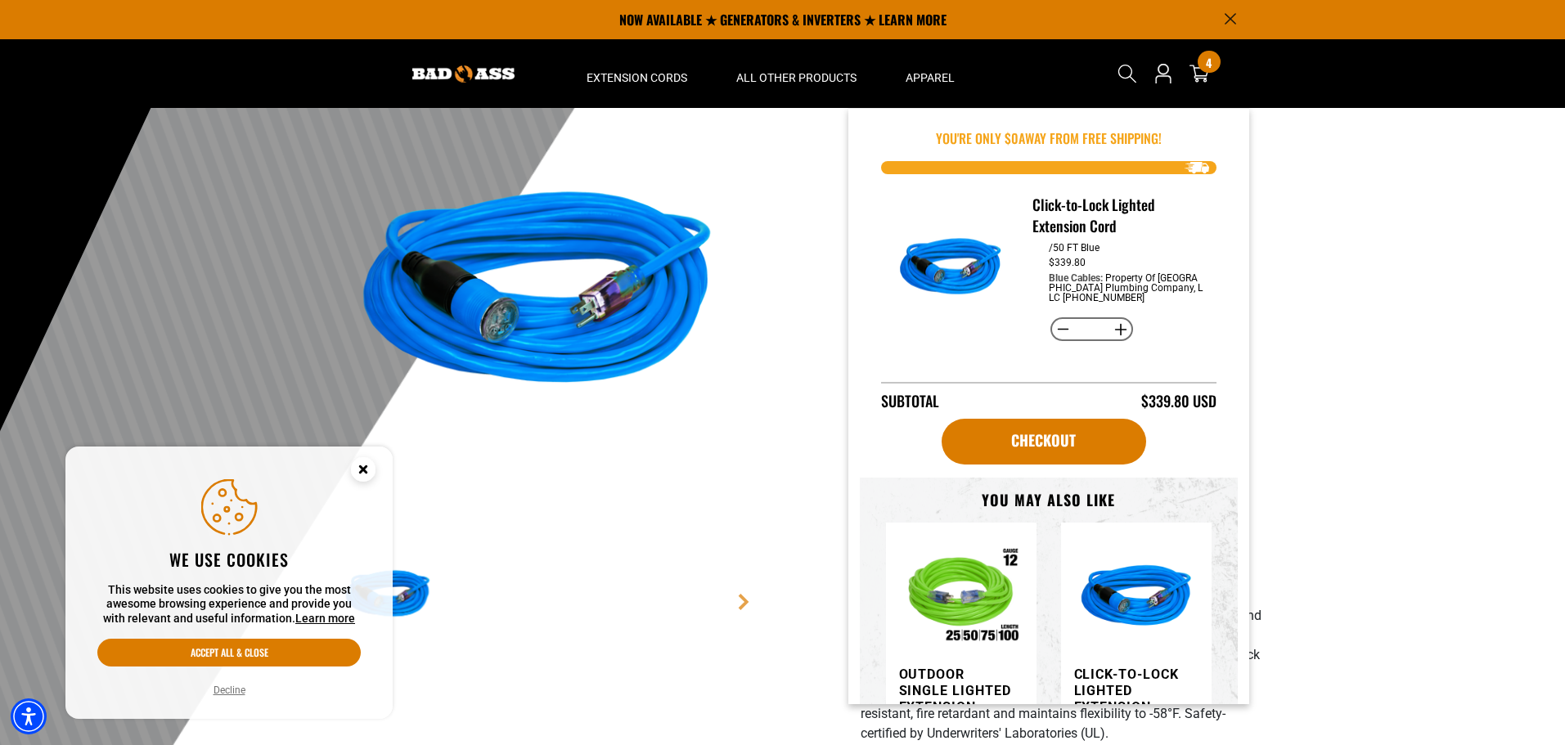
click at [1370, 310] on div at bounding box center [782, 427] width 1565 height 802
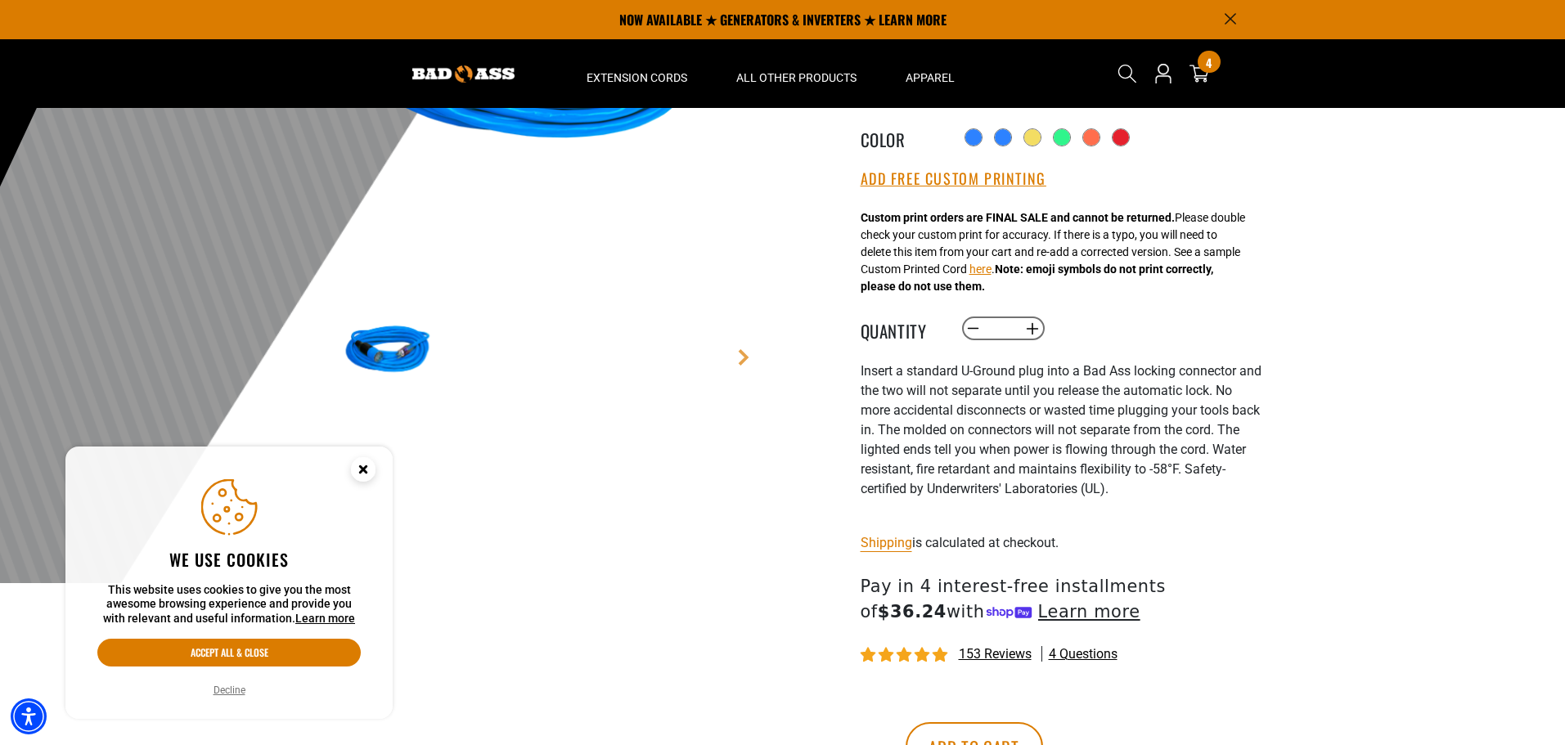
scroll to position [245, 0]
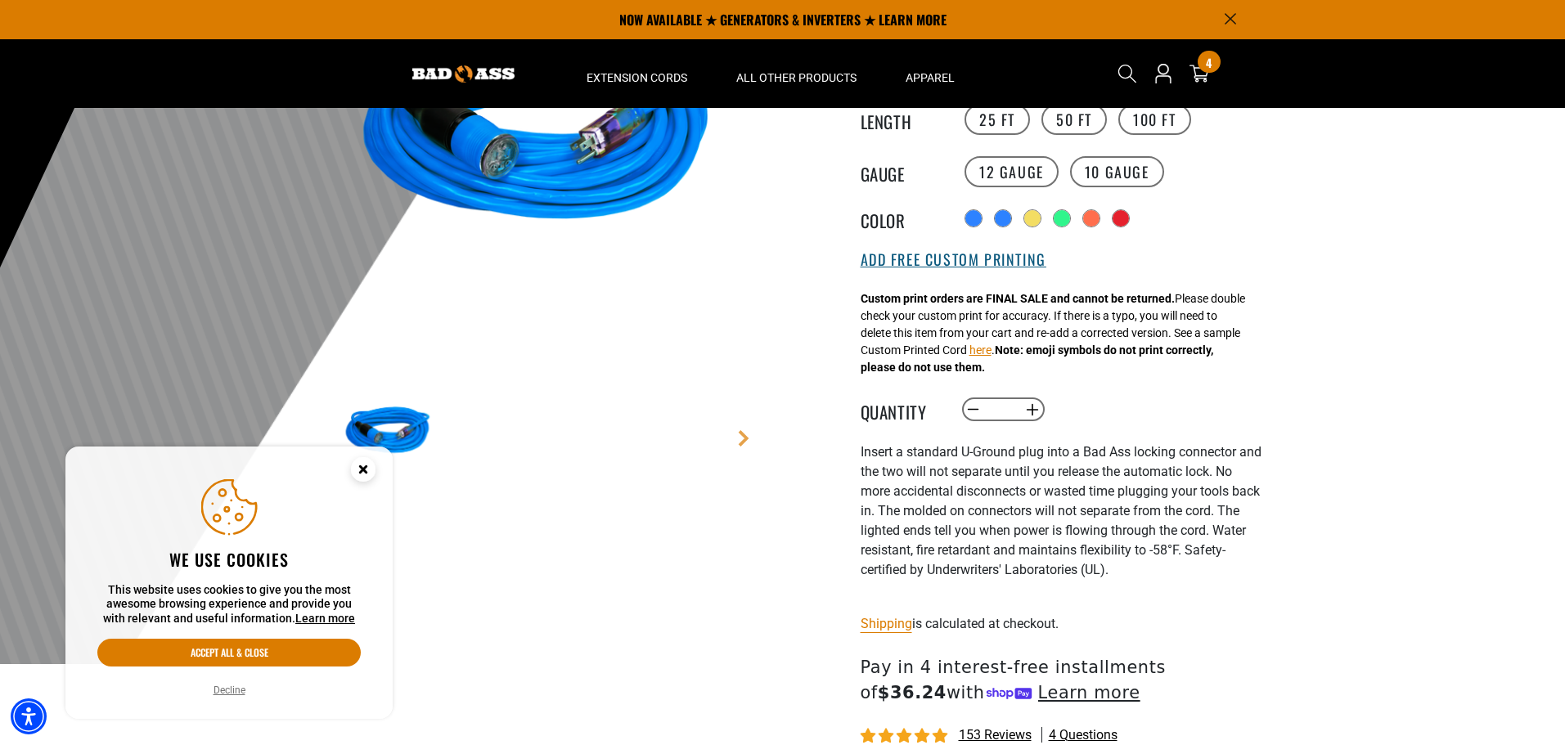
click at [1016, 269] on button "Add Free Custom Printing" at bounding box center [954, 260] width 186 height 18
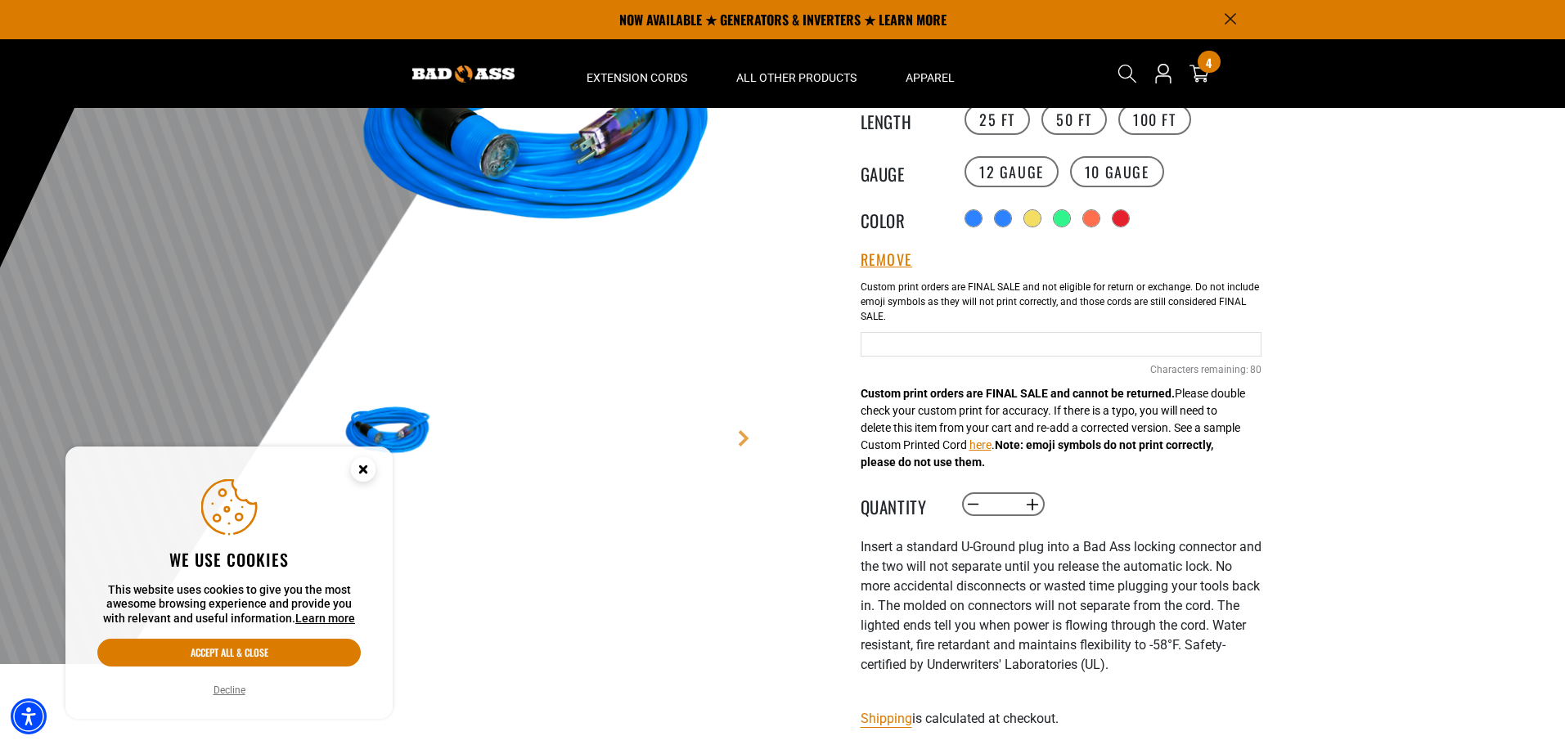
click at [1033, 344] on input "Blue Cables" at bounding box center [1061, 344] width 401 height 25
type input "**********"
click at [1197, 285] on label "Blue Cables" at bounding box center [1061, 302] width 400 height 61
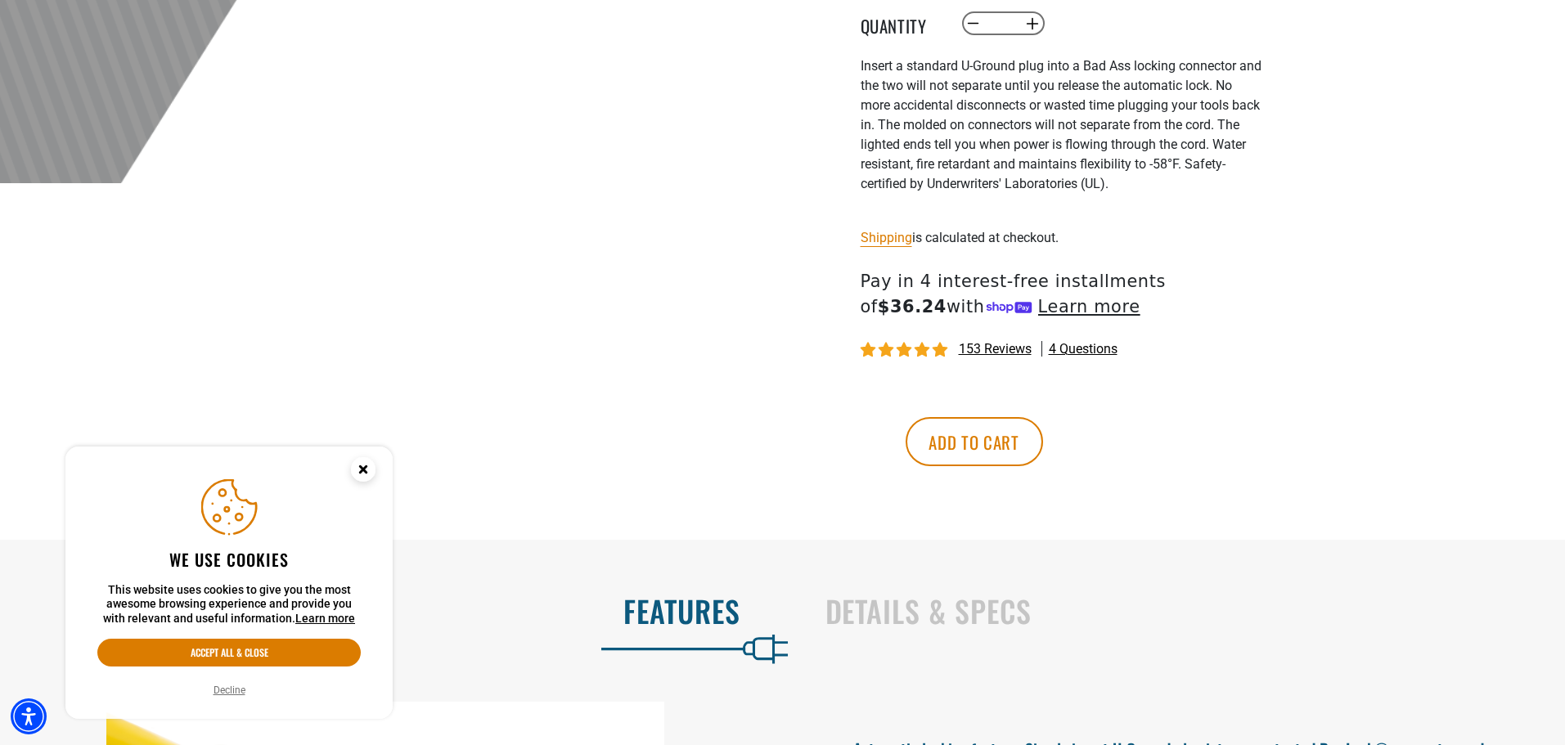
scroll to position [736, 0]
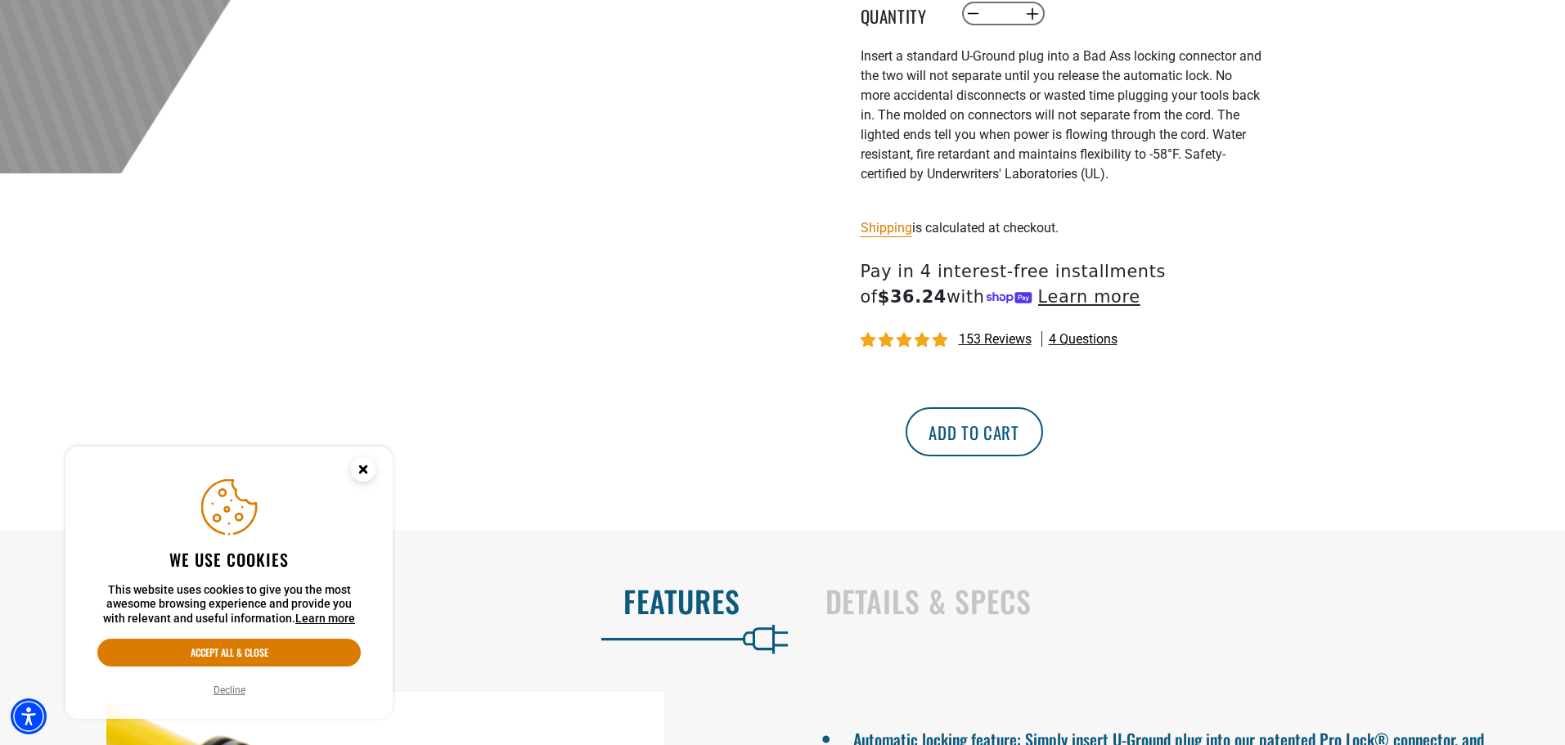
click at [1043, 448] on button "Add to cart" at bounding box center [974, 431] width 137 height 49
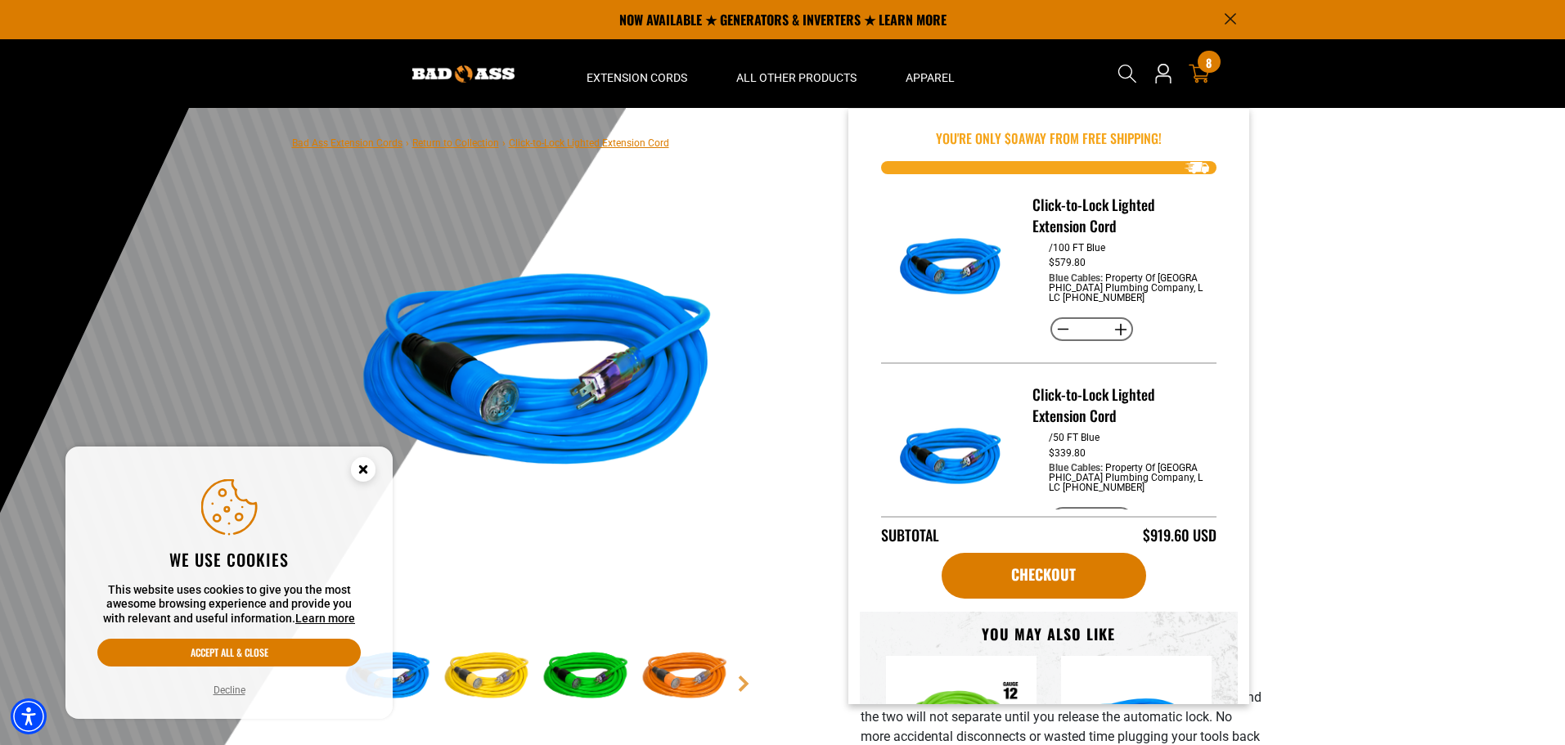
click at [1203, 75] on icon at bounding box center [1199, 73] width 21 height 21
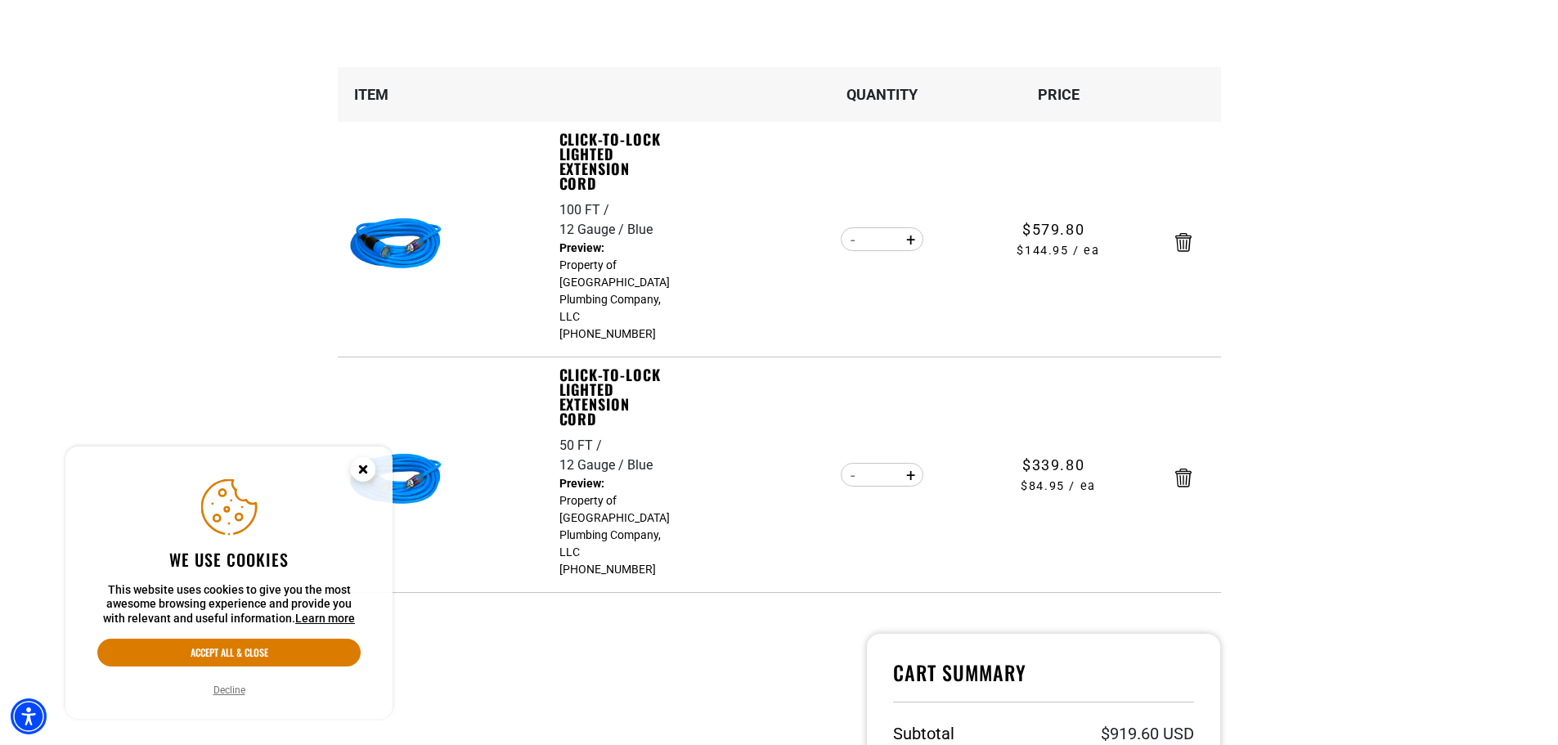
scroll to position [213, 0]
click at [364, 470] on icon "Close this option" at bounding box center [363, 469] width 6 height 6
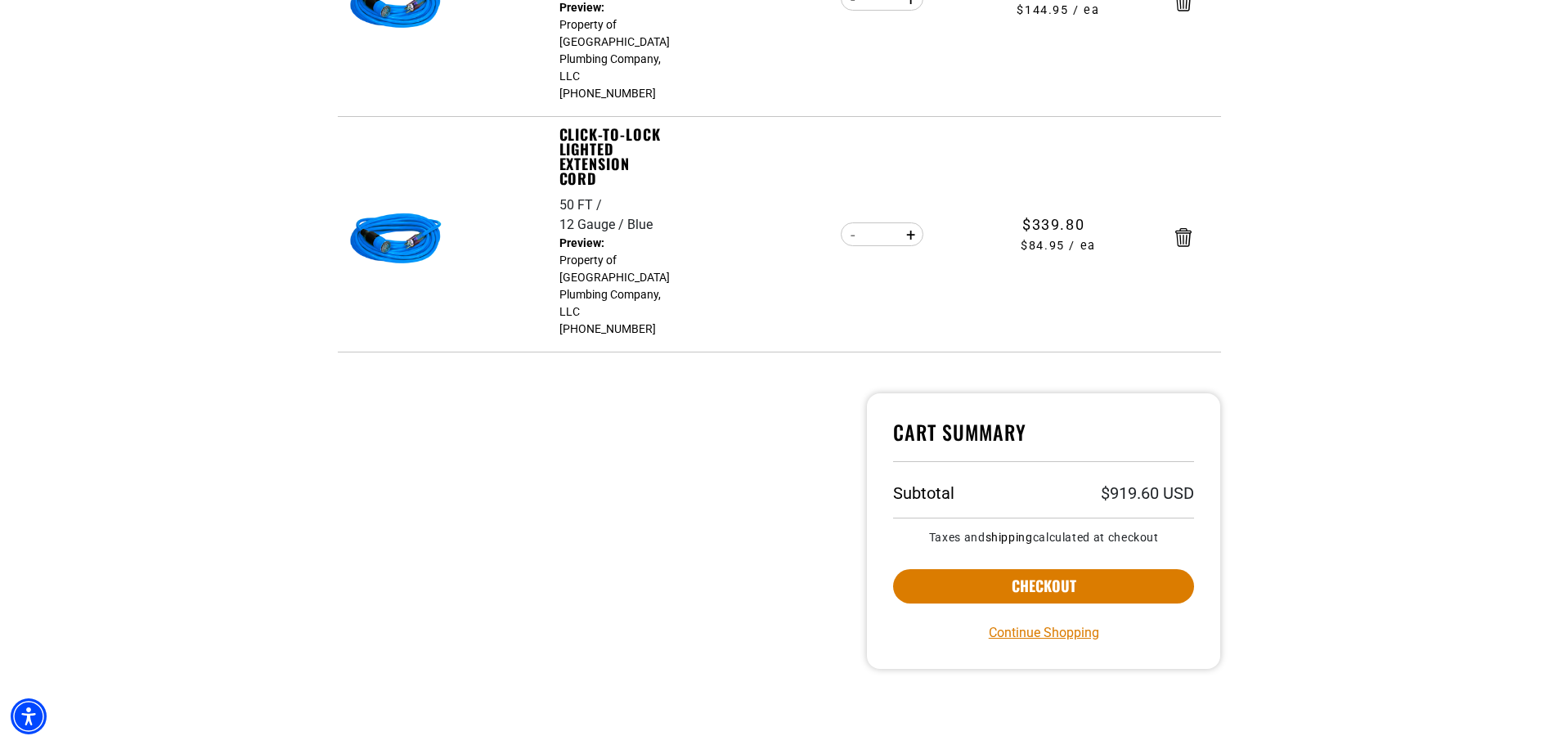
scroll to position [453, 0]
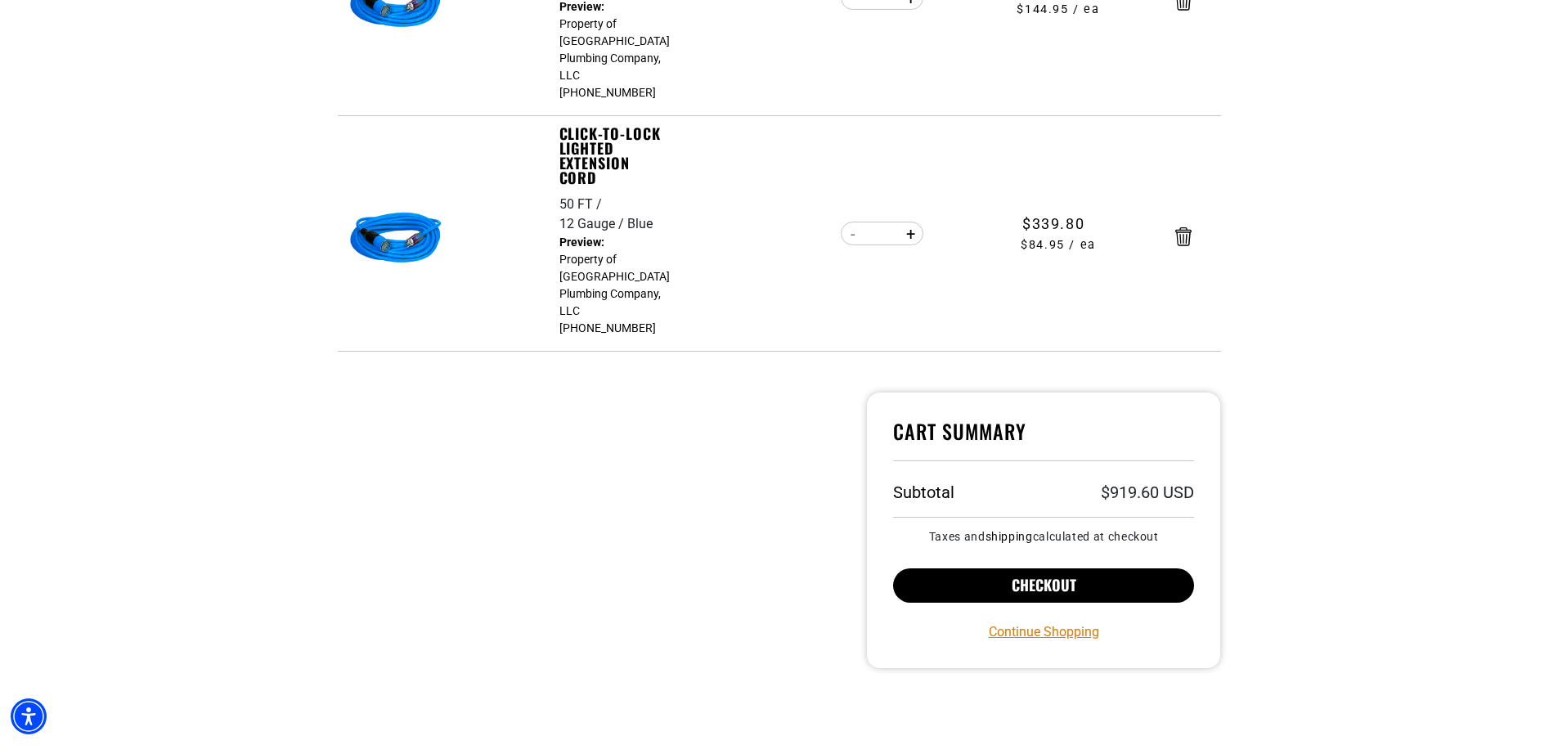
click at [967, 569] on button "Checkout" at bounding box center [1044, 586] width 302 height 34
